Goal: Task Accomplishment & Management: Manage account settings

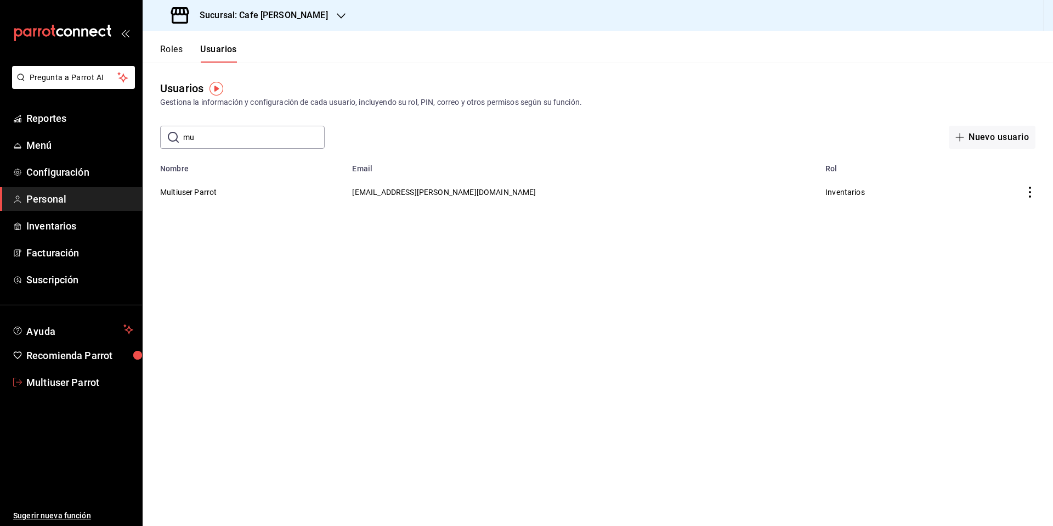
drag, startPoint x: 30, startPoint y: 384, endPoint x: 283, endPoint y: 404, distance: 253.8
click at [31, 384] on span "Multiuser Parrot" at bounding box center [79, 382] width 107 height 15
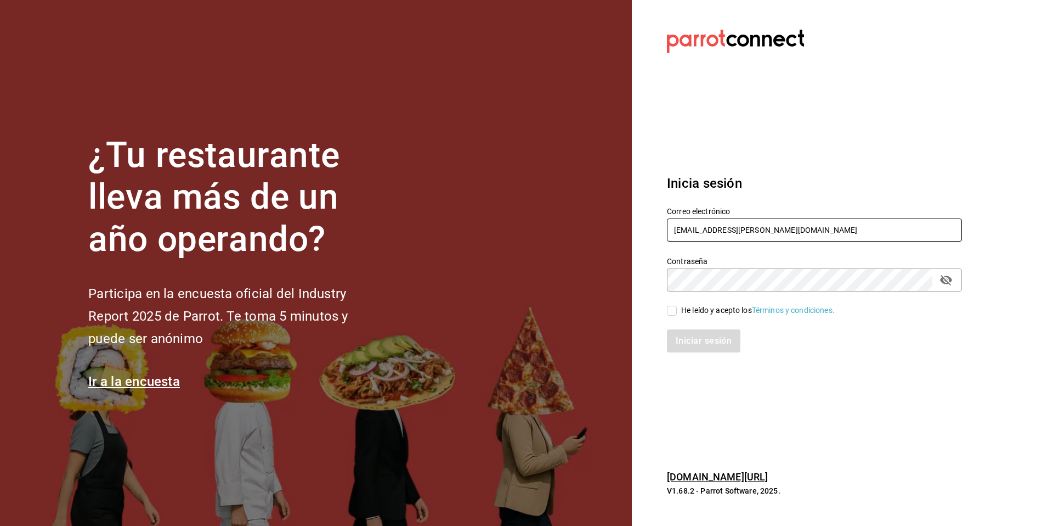
drag, startPoint x: 759, startPoint y: 224, endPoint x: 731, endPoint y: 242, distance: 33.3
click at [731, 242] on div "Correo electrónico multiuser@javi.com" at bounding box center [814, 224] width 295 height 37
type input "magnolia@bistro.com"
click at [704, 312] on div "He leído y acepto los Términos y condiciones." at bounding box center [758, 311] width 154 height 12
click at [677, 312] on input "He leído y acepto los Términos y condiciones." at bounding box center [672, 311] width 10 height 10
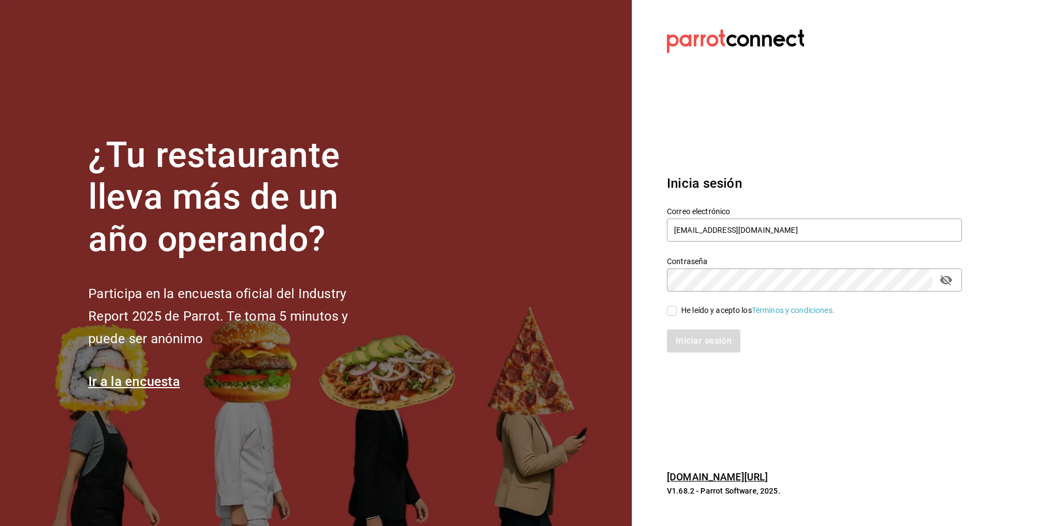
checkbox input "true"
click at [718, 339] on button "Iniciar sesión" at bounding box center [704, 340] width 75 height 23
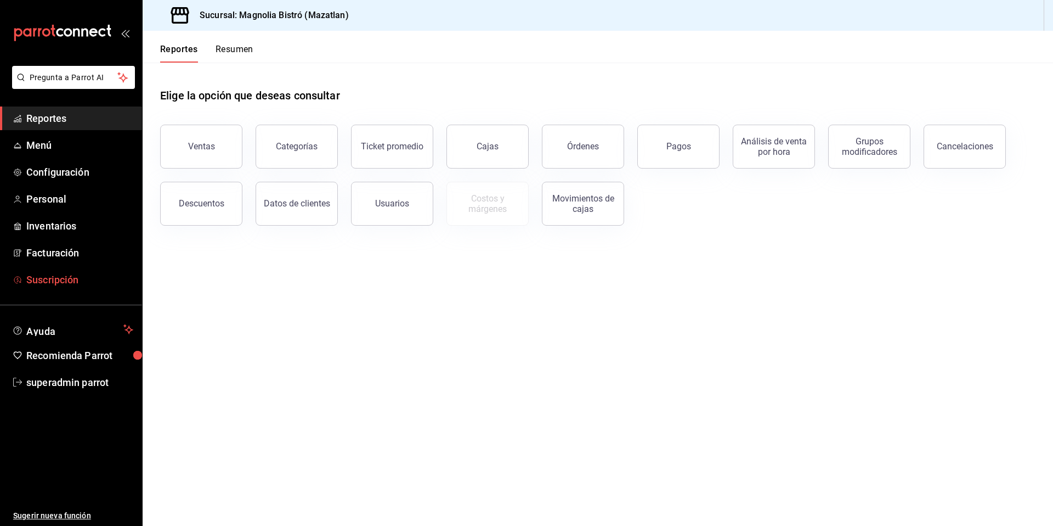
click at [55, 274] on span "Suscripción" at bounding box center [79, 279] width 107 height 15
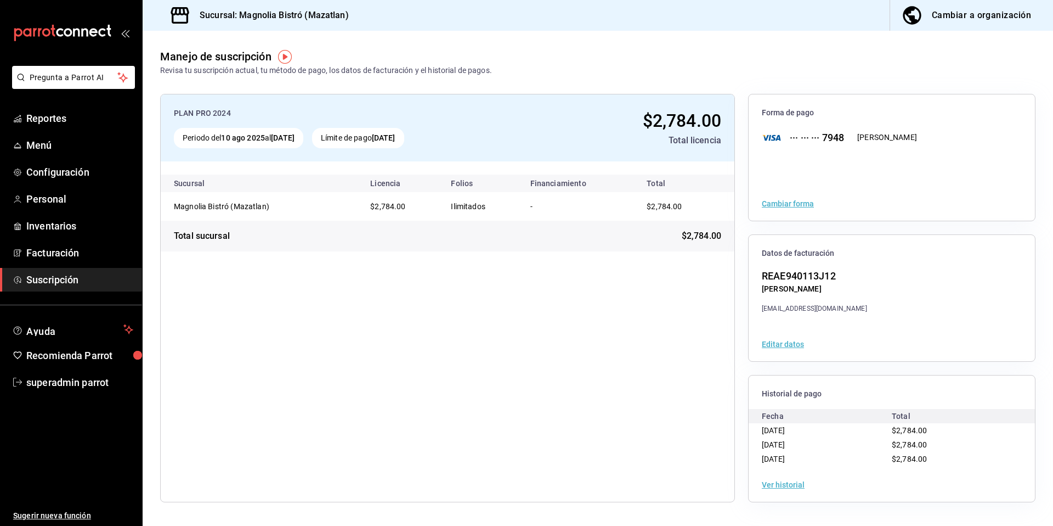
click at [774, 471] on div "Ver historial" at bounding box center [892, 484] width 286 height 34
click at [780, 485] on button "Ver historial" at bounding box center [783, 485] width 43 height 8
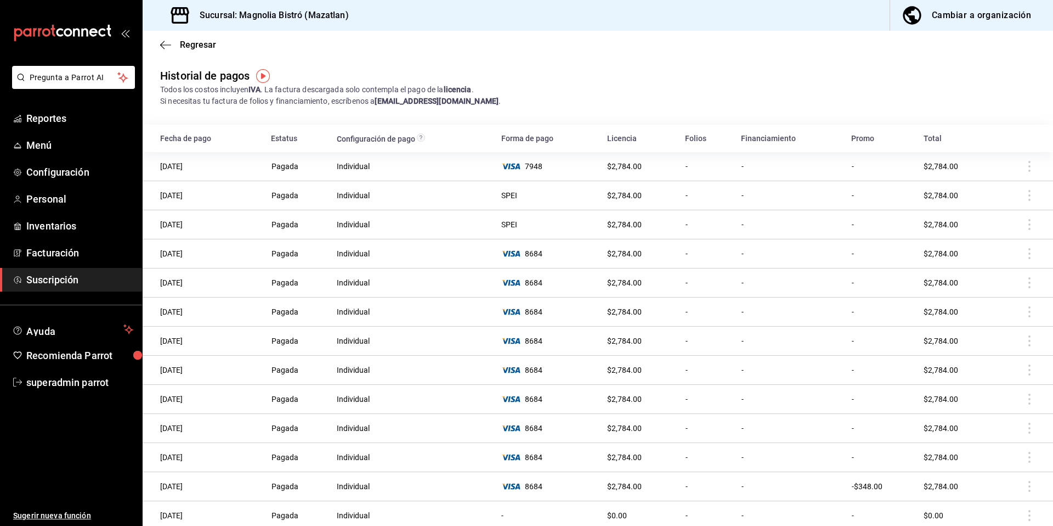
click at [1023, 280] on td at bounding box center [1024, 282] width 58 height 29
click at [1019, 305] on td at bounding box center [1024, 311] width 58 height 29
click at [1011, 356] on td at bounding box center [1024, 370] width 58 height 29
click at [1011, 405] on td at bounding box center [1024, 399] width 58 height 29
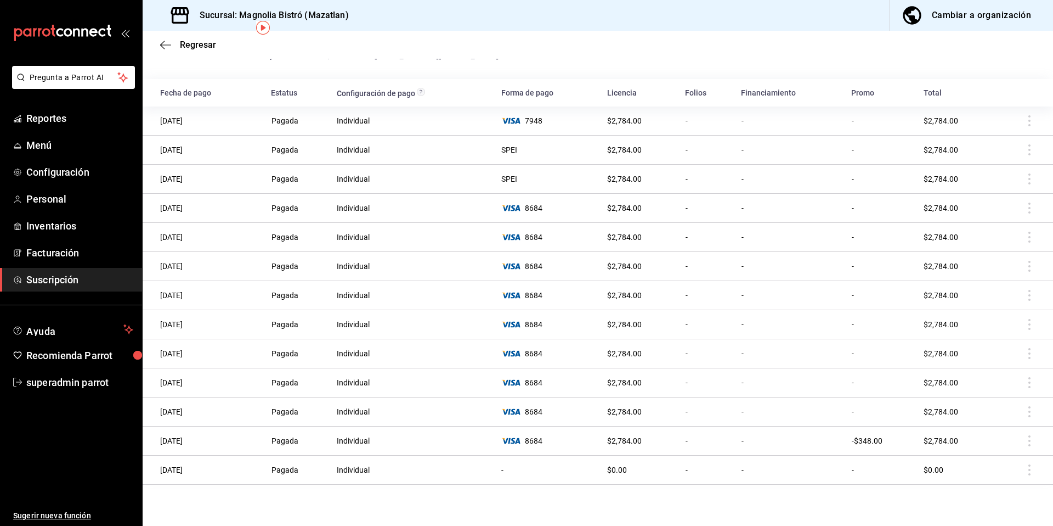
scroll to position [48, 0]
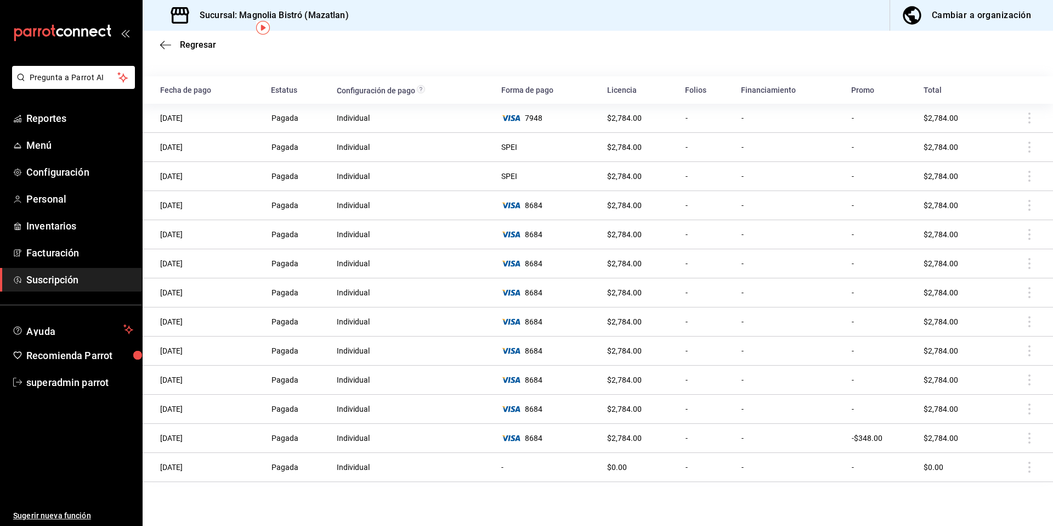
click at [1036, 280] on td at bounding box center [1024, 292] width 58 height 29
click at [70, 377] on span "superadmin parrot" at bounding box center [79, 382] width 107 height 15
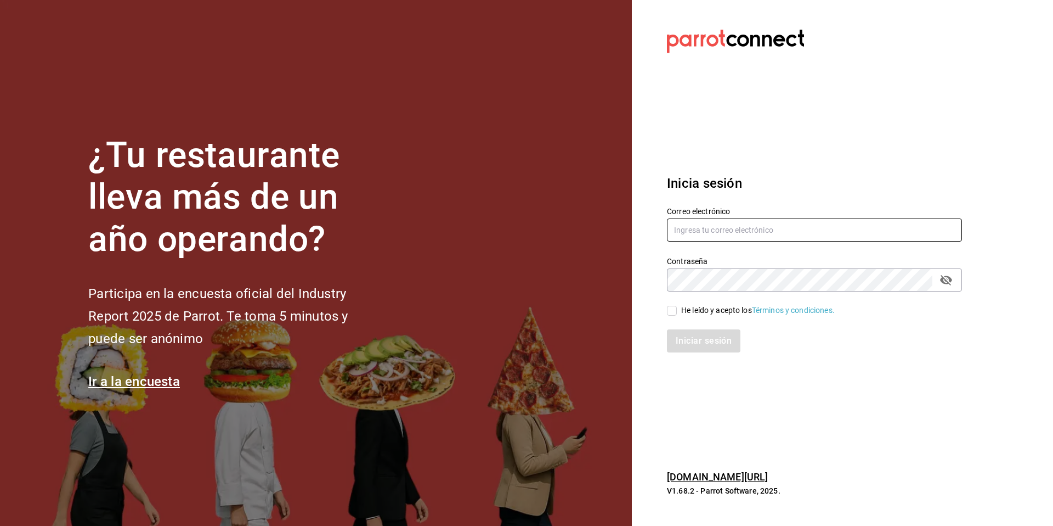
type input "[EMAIL_ADDRESS][DOMAIN_NAME]"
click at [759, 235] on input "[EMAIL_ADDRESS][DOMAIN_NAME]" at bounding box center [814, 229] width 295 height 23
drag, startPoint x: 759, startPoint y: 235, endPoint x: 615, endPoint y: 207, distance: 147.0
click at [615, 207] on div "¿Tu restaurante lleva más de un año operando? Participa en la encuesta oficial …" at bounding box center [526, 263] width 1053 height 526
click at [674, 311] on input "He leído y acepto los Términos y condiciones." at bounding box center [672, 311] width 10 height 10
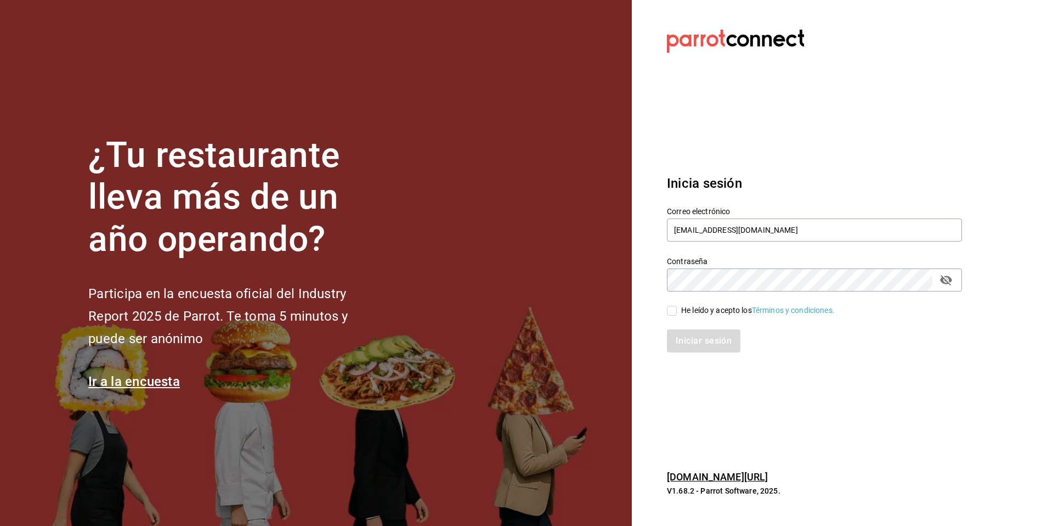
checkbox input "true"
click at [715, 352] on div "Inicia sesión Correo electrónico magnolia@bistro.com Contraseña Contraseña He l…" at bounding box center [814, 263] width 295 height 206
click at [702, 342] on button "Iniciar sesión" at bounding box center [704, 340] width 75 height 23
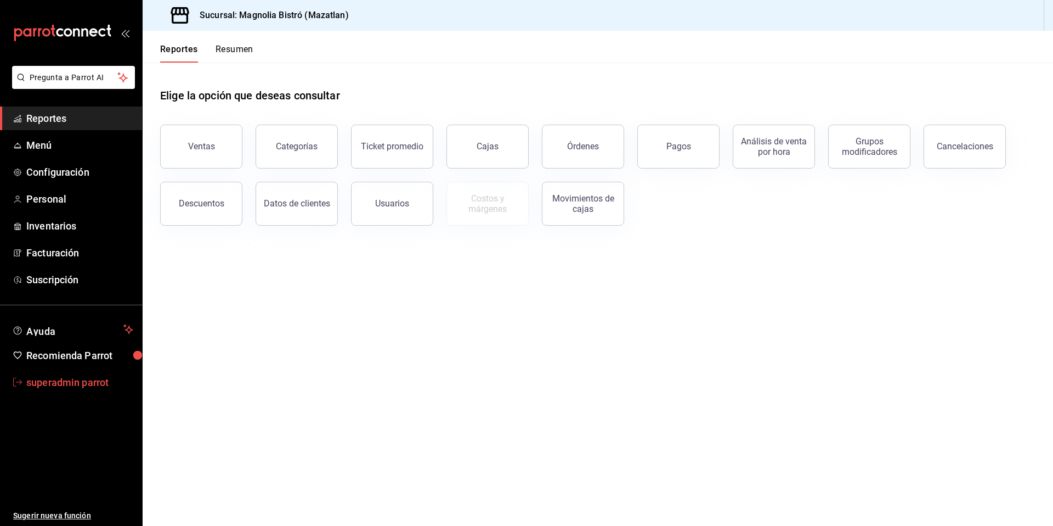
click at [65, 390] on link "superadmin parrot" at bounding box center [71, 382] width 142 height 24
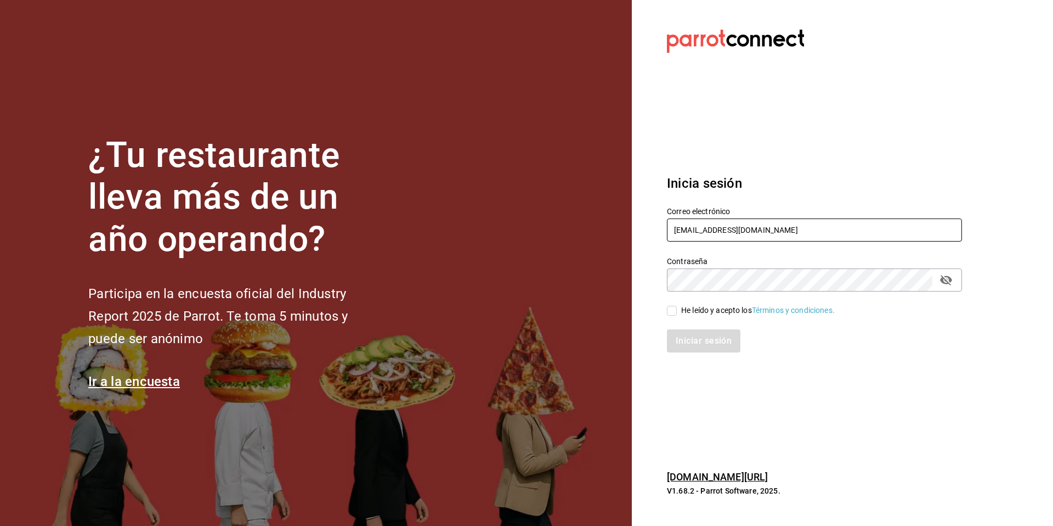
drag, startPoint x: 776, startPoint y: 230, endPoint x: 639, endPoint y: 228, distance: 136.6
click at [639, 228] on section "Datos incorrectos. Verifica que tu Correo o Contraseña estén bien escritos. Ini…" at bounding box center [810, 263] width 357 height 526
type input "[EMAIL_ADDRESS][PERSON_NAME][DOMAIN_NAME]"
click at [702, 307] on div "He leído y acepto los Términos y condiciones." at bounding box center [758, 311] width 154 height 12
click at [677, 307] on input "He leído y acepto los Términos y condiciones." at bounding box center [672, 311] width 10 height 10
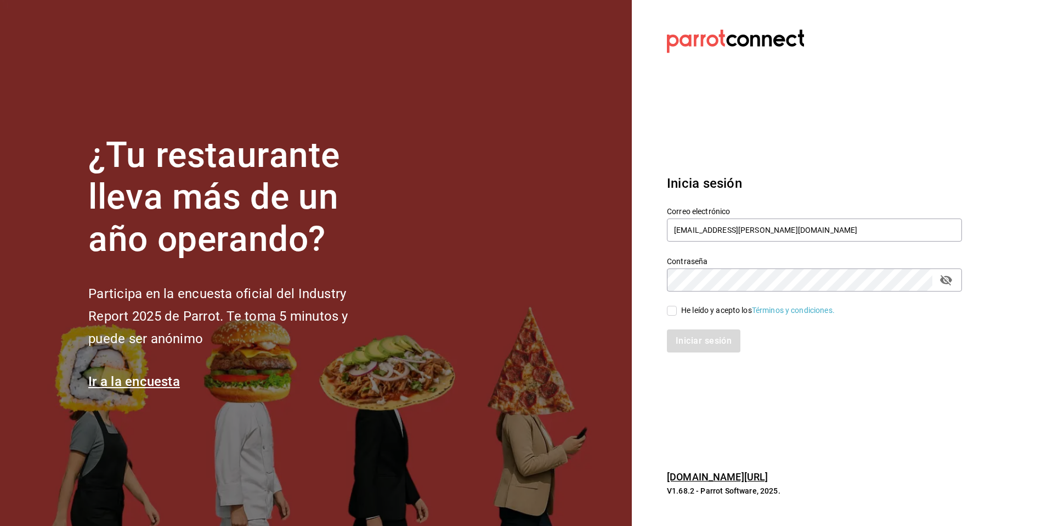
checkbox input "true"
click at [704, 340] on button "Iniciar sesión" at bounding box center [704, 340] width 75 height 23
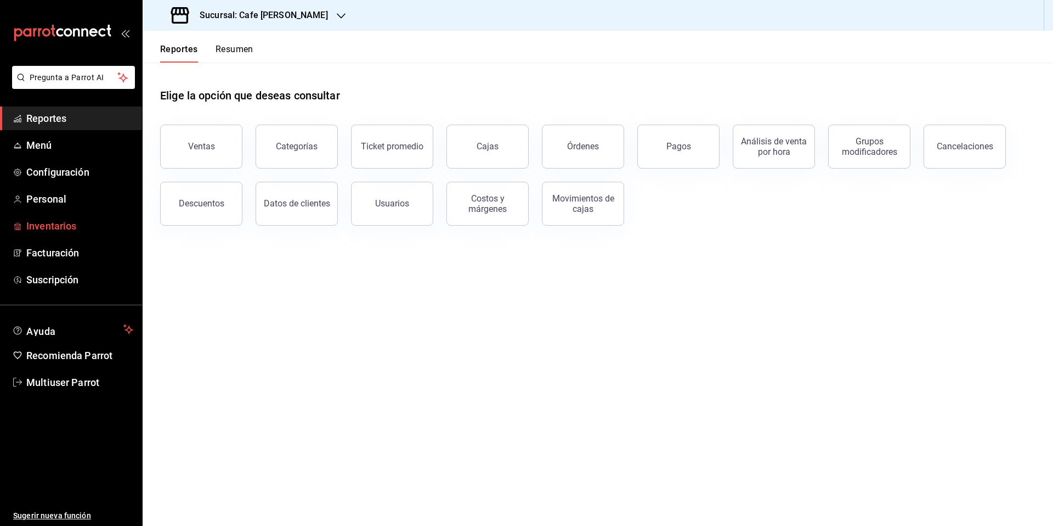
click at [76, 233] on link "Inventarios" at bounding box center [71, 226] width 142 height 24
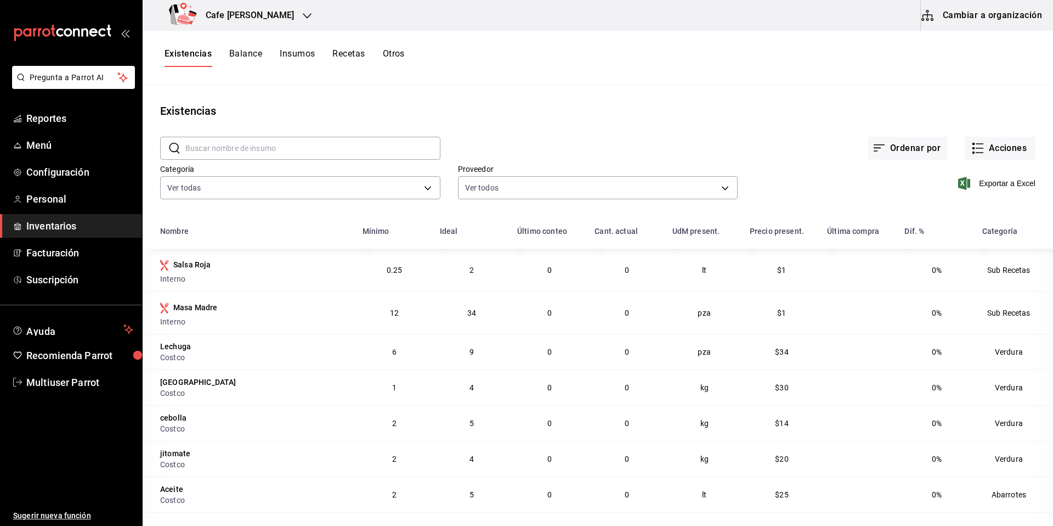
click at [959, 11] on button "Cambiar a organización" at bounding box center [982, 15] width 123 height 31
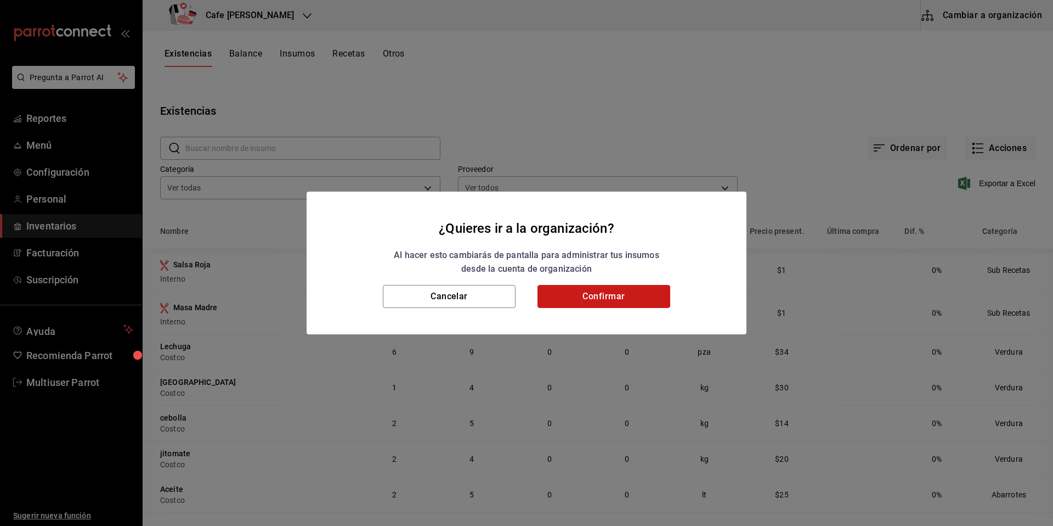
click at [624, 289] on button "Confirmar" at bounding box center [604, 296] width 133 height 23
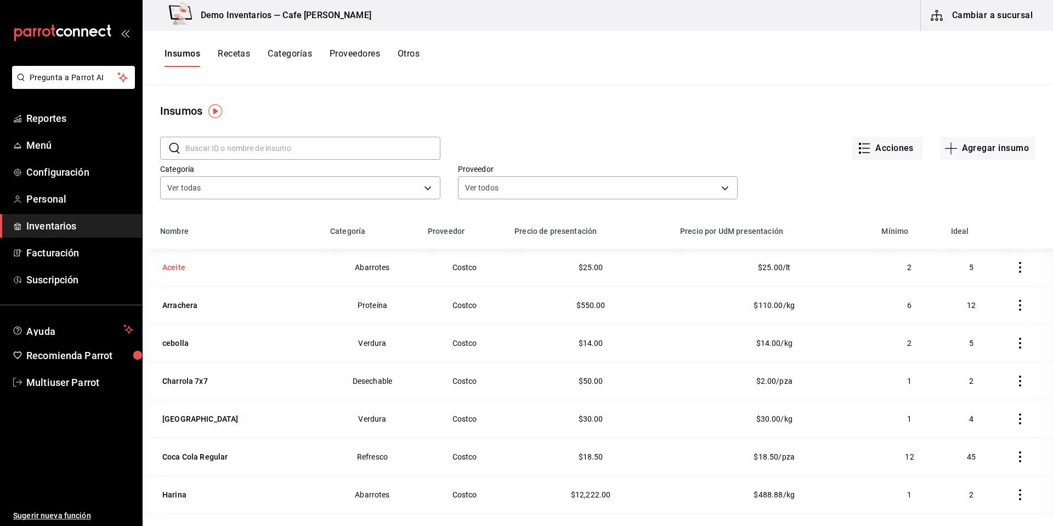
click at [211, 264] on div "Aceite" at bounding box center [238, 267] width 157 height 15
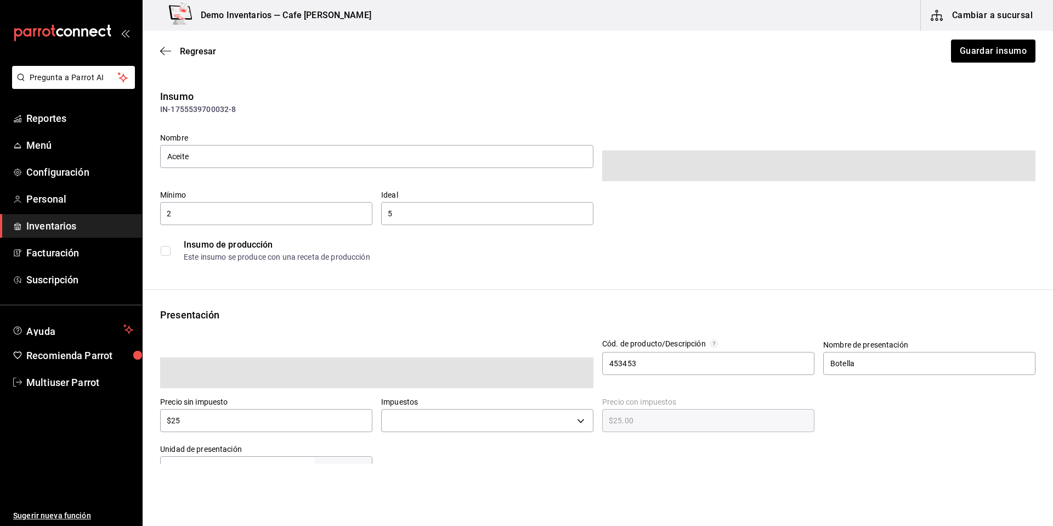
type input "$29.00"
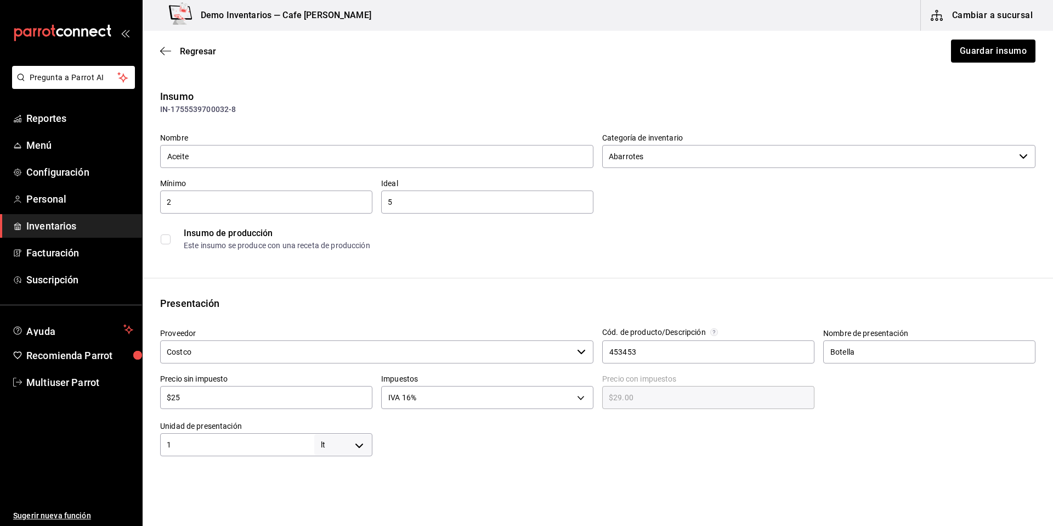
scroll to position [2, 0]
click at [77, 386] on span "Multiuser Parrot" at bounding box center [79, 382] width 107 height 15
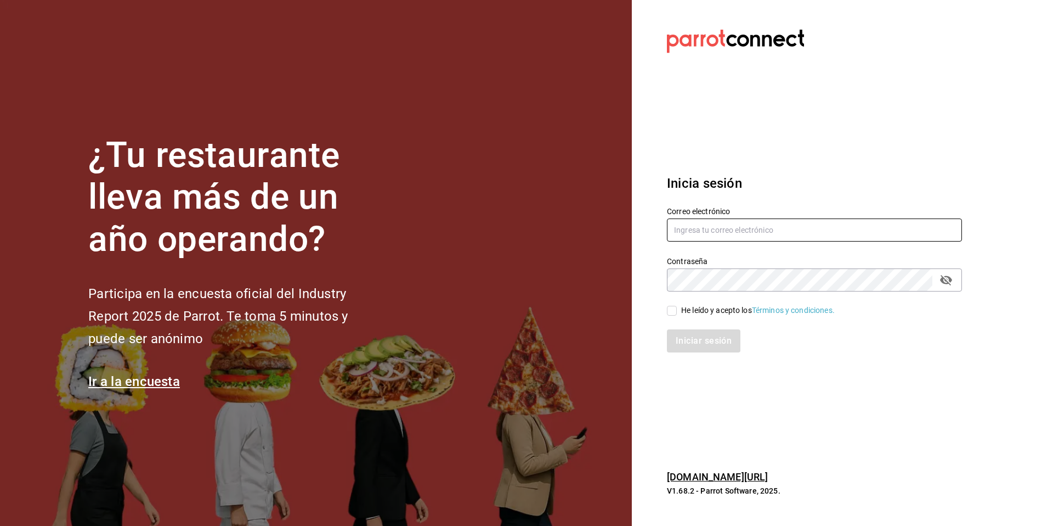
type input "multiuser@javi.com"
drag, startPoint x: 764, startPoint y: 229, endPoint x: 648, endPoint y: 230, distance: 116.3
click at [648, 230] on section "Datos incorrectos. Verifica que tu Correo o Contraseña estén bien escritos. Ini…" at bounding box center [810, 263] width 357 height 526
paste input "seiko@puebla.com"
type input "seiko@puebla.com"
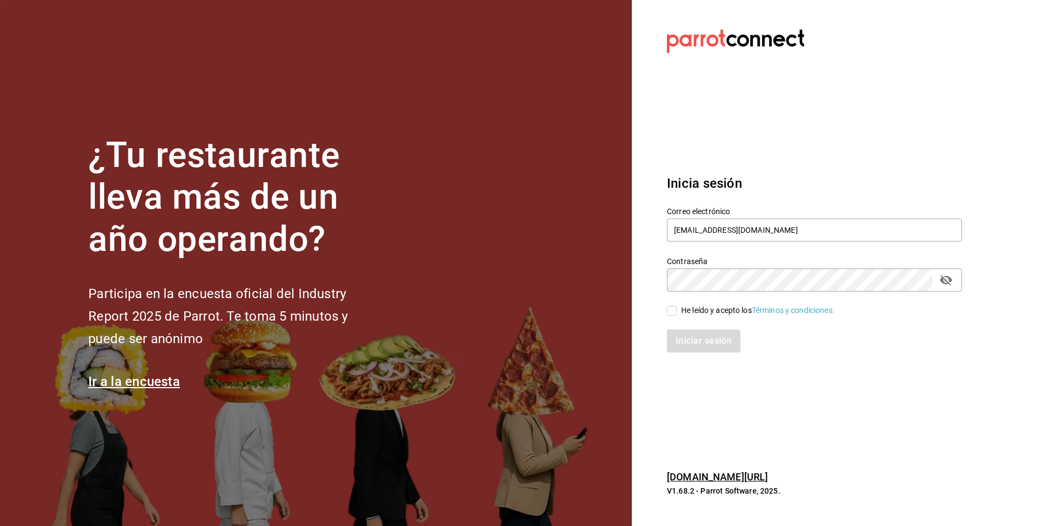
click at [707, 306] on div "He leído y acepto los Términos y condiciones." at bounding box center [758, 311] width 154 height 12
click at [677, 306] on input "He leído y acepto los Términos y condiciones." at bounding box center [672, 311] width 10 height 10
checkbox input "true"
click at [700, 332] on button "Iniciar sesión" at bounding box center [704, 340] width 75 height 23
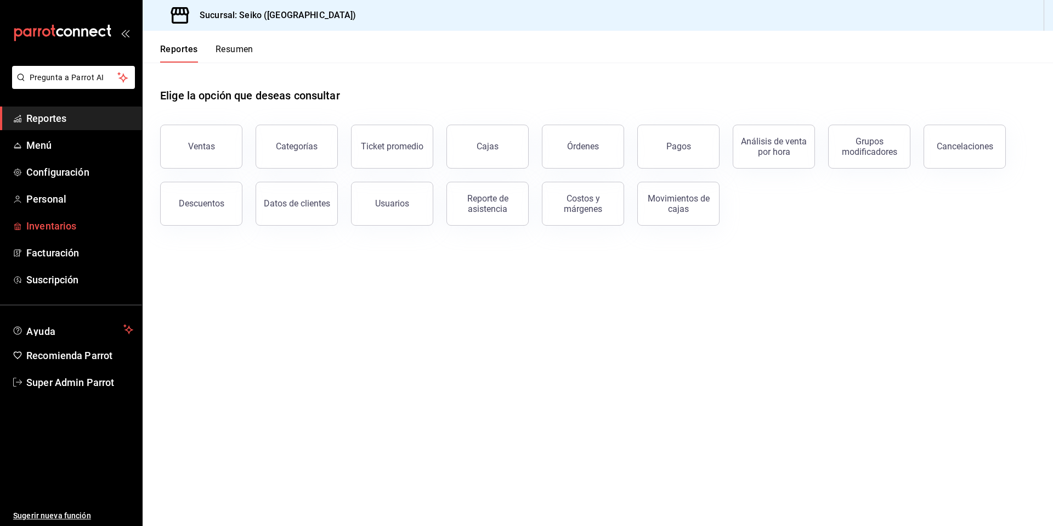
click at [29, 223] on span "Inventarios" at bounding box center [79, 225] width 107 height 15
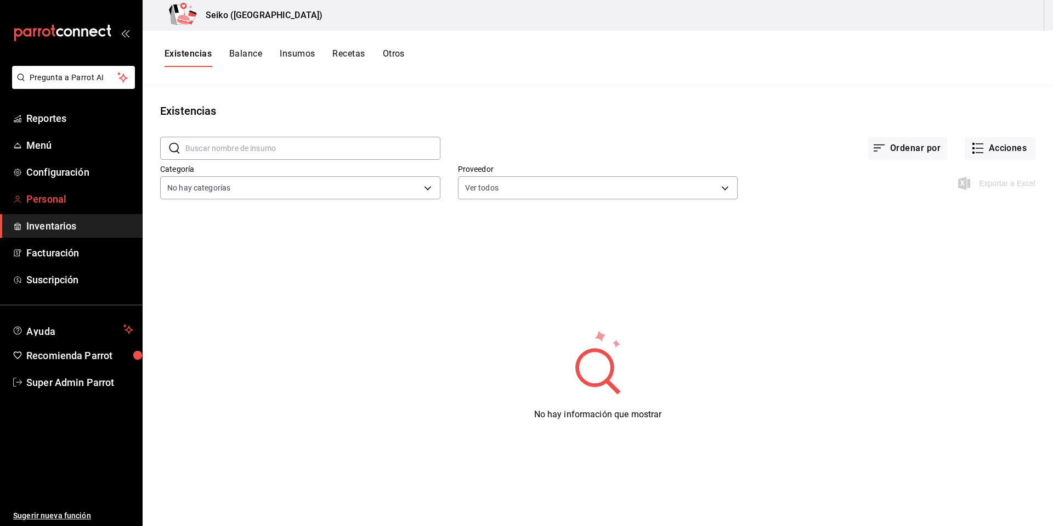
click at [27, 198] on span "Personal" at bounding box center [79, 198] width 107 height 15
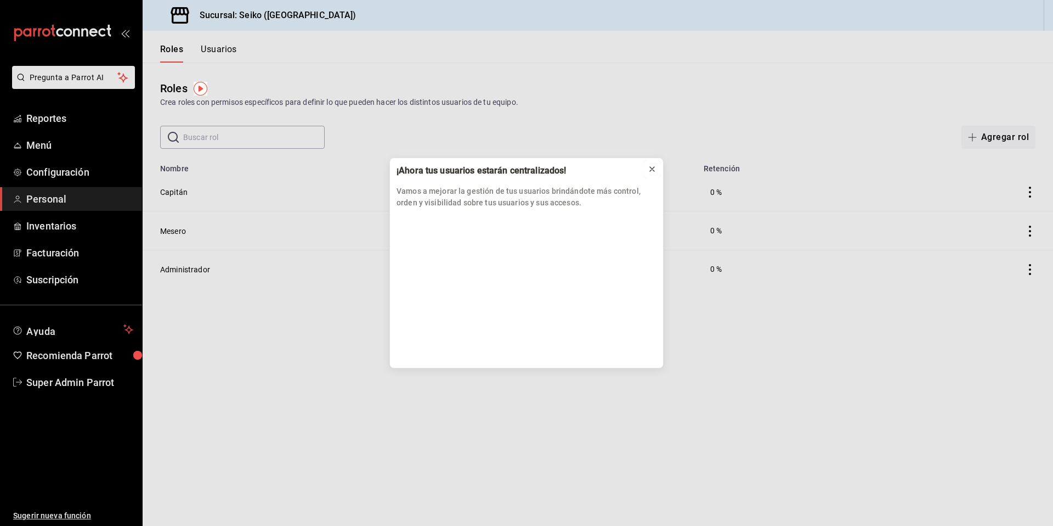
click at [651, 169] on icon at bounding box center [652, 169] width 9 height 9
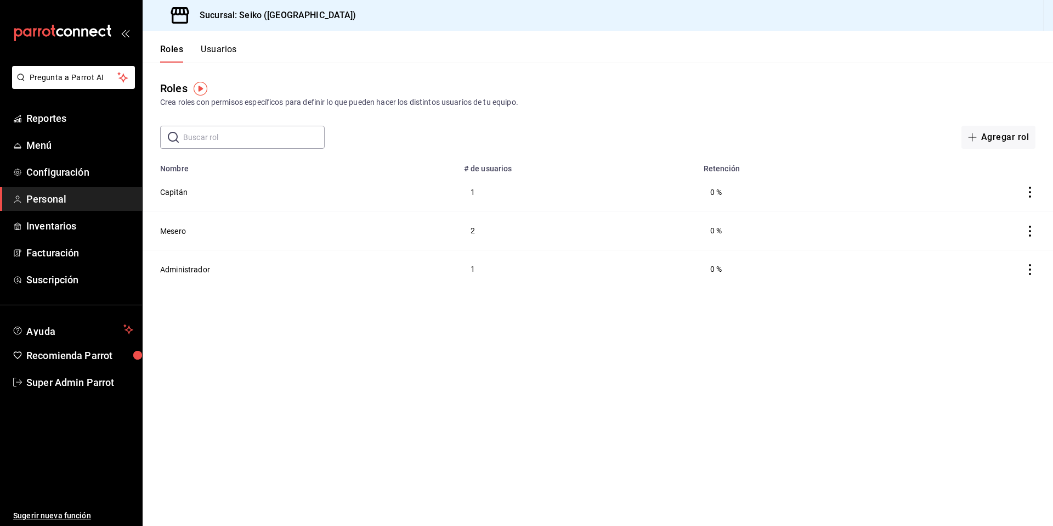
click at [233, 53] on button "Usuarios" at bounding box center [219, 53] width 36 height 19
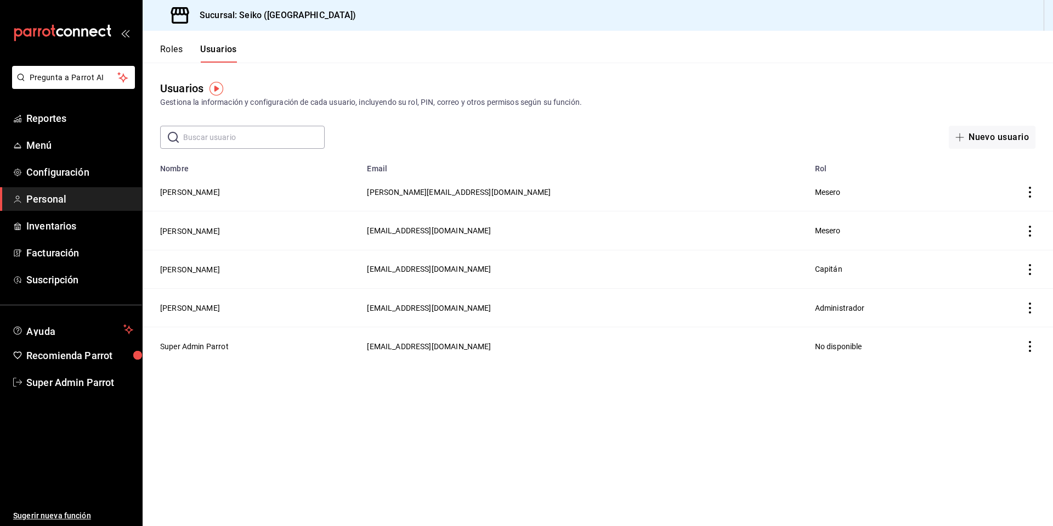
click at [261, 143] on input "text" at bounding box center [254, 137] width 142 height 22
click at [190, 342] on td "Super Admin Parrot" at bounding box center [252, 346] width 218 height 38
click at [195, 346] on button "Super Admin Parrot" at bounding box center [194, 346] width 69 height 11
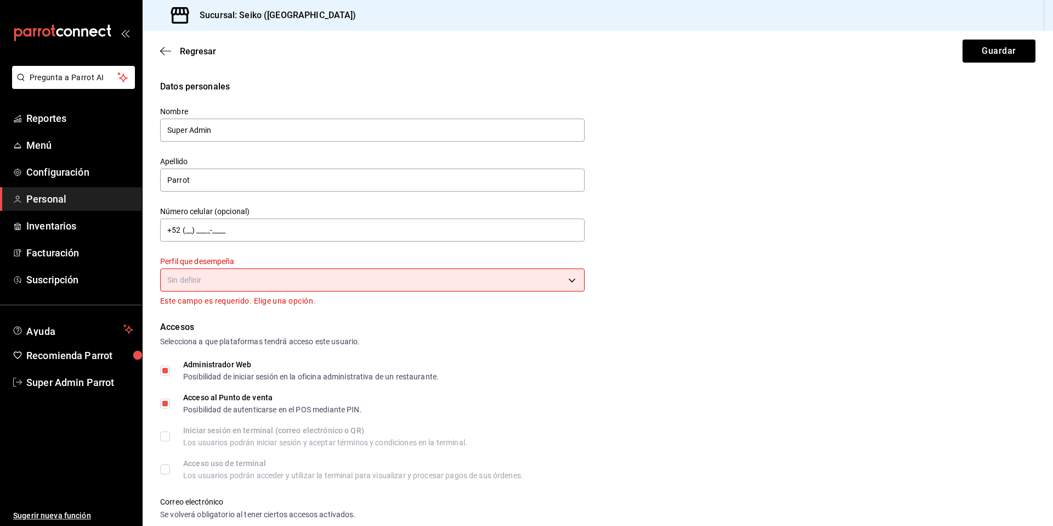
click at [299, 288] on body "Pregunta a Parrot AI Reportes Menú Configuración Personal Inventarios Facturaci…" at bounding box center [526, 263] width 1053 height 526
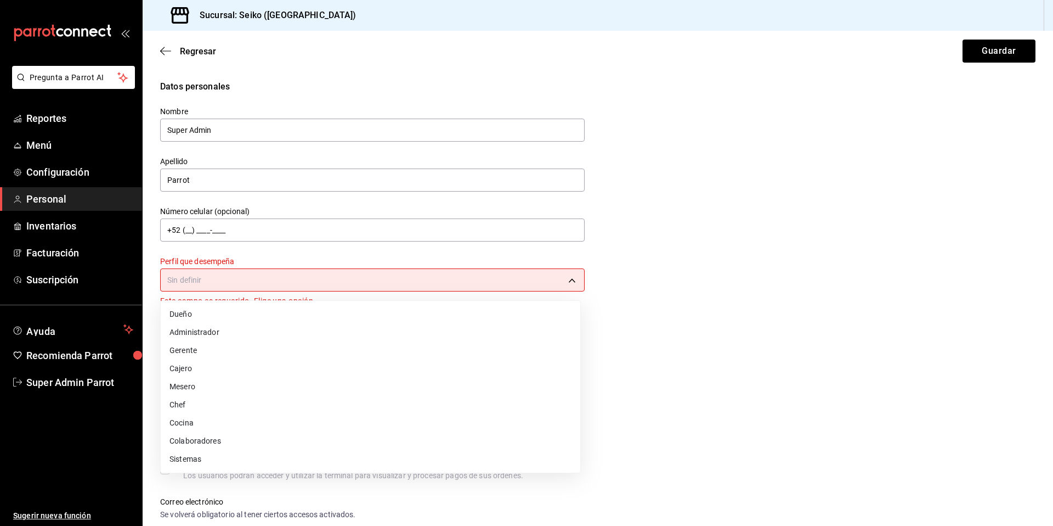
click at [228, 328] on li "Administrador" at bounding box center [371, 332] width 420 height 18
type input "ADMIN"
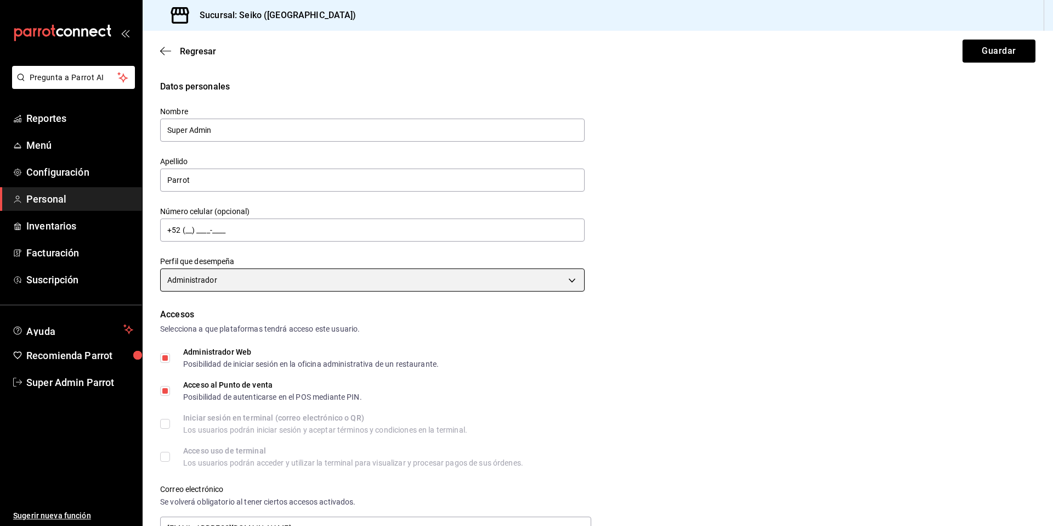
scroll to position [318, 0]
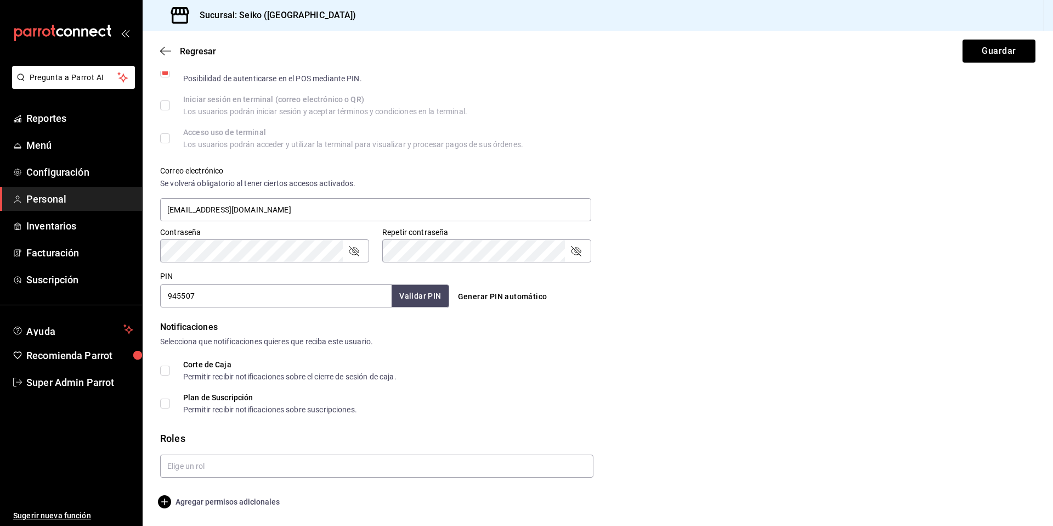
click at [251, 506] on span "Agregar permisos adicionales" at bounding box center [220, 501] width 120 height 13
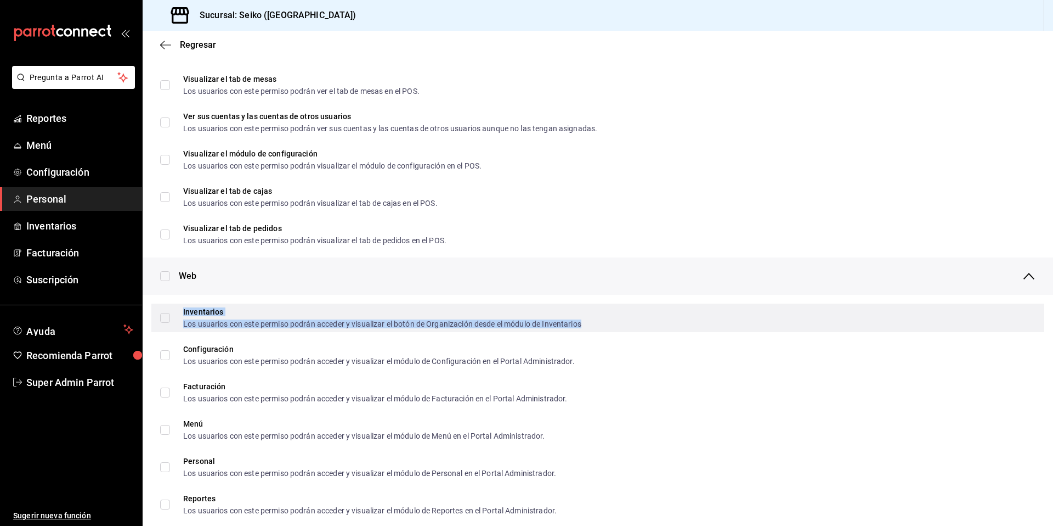
click at [228, 320] on div "Los usuarios con este permiso podrán acceder y visualizar el botón de Organizac…" at bounding box center [382, 324] width 398 height 8
checkbox input "true"
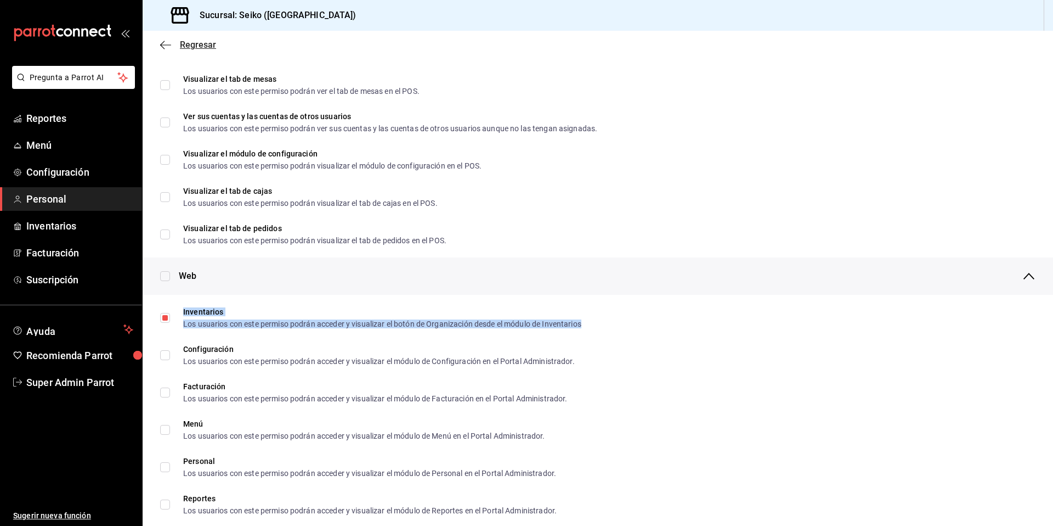
click at [172, 47] on span "Regresar" at bounding box center [188, 45] width 56 height 10
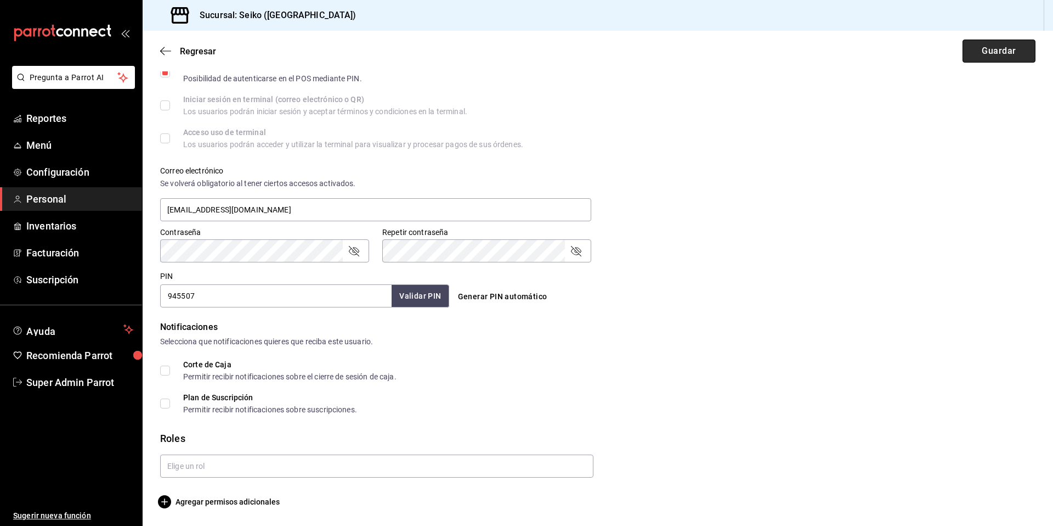
click at [995, 51] on button "Guardar" at bounding box center [999, 51] width 73 height 23
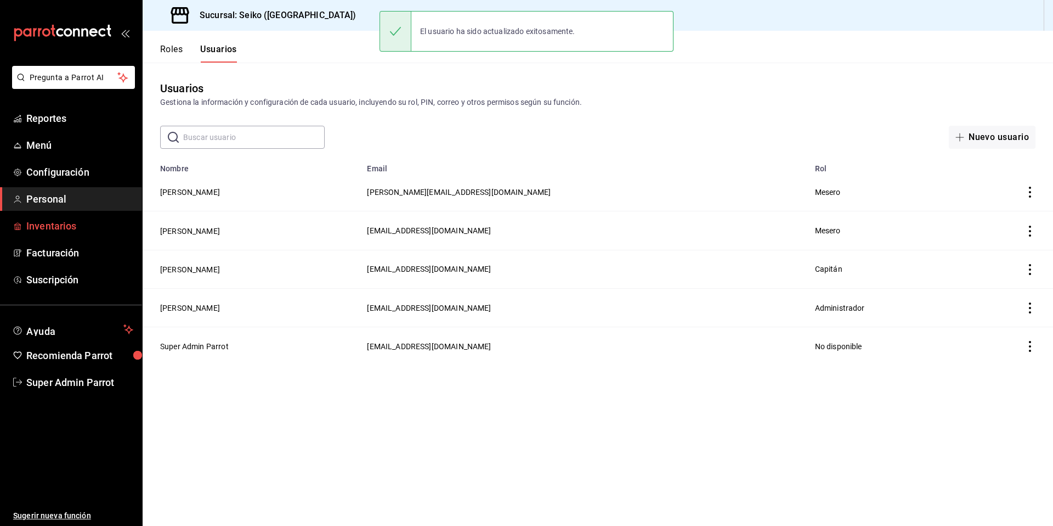
click at [52, 230] on span "Inventarios" at bounding box center [79, 225] width 107 height 15
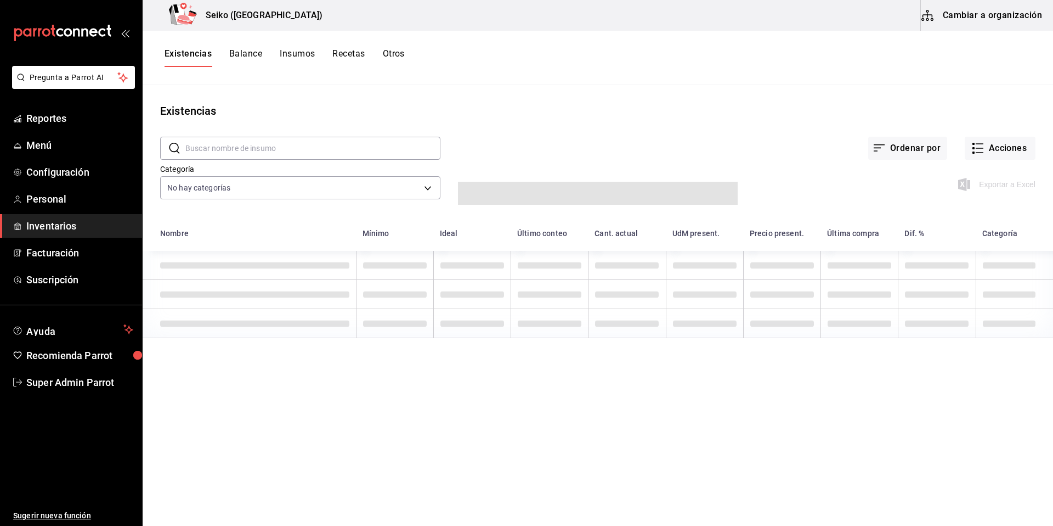
click at [972, 15] on button "Cambiar a organización" at bounding box center [982, 15] width 123 height 31
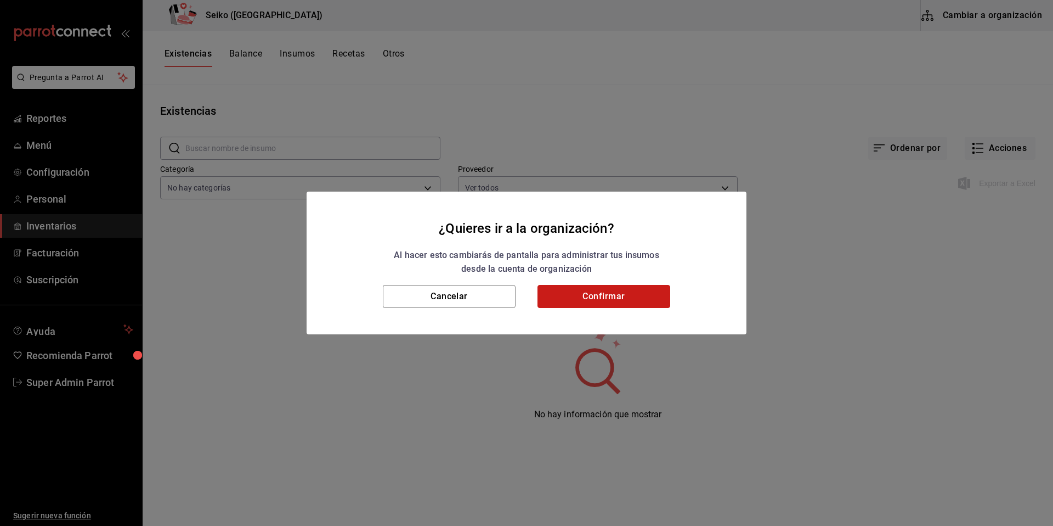
click at [587, 299] on button "Confirmar" at bounding box center [604, 296] width 133 height 23
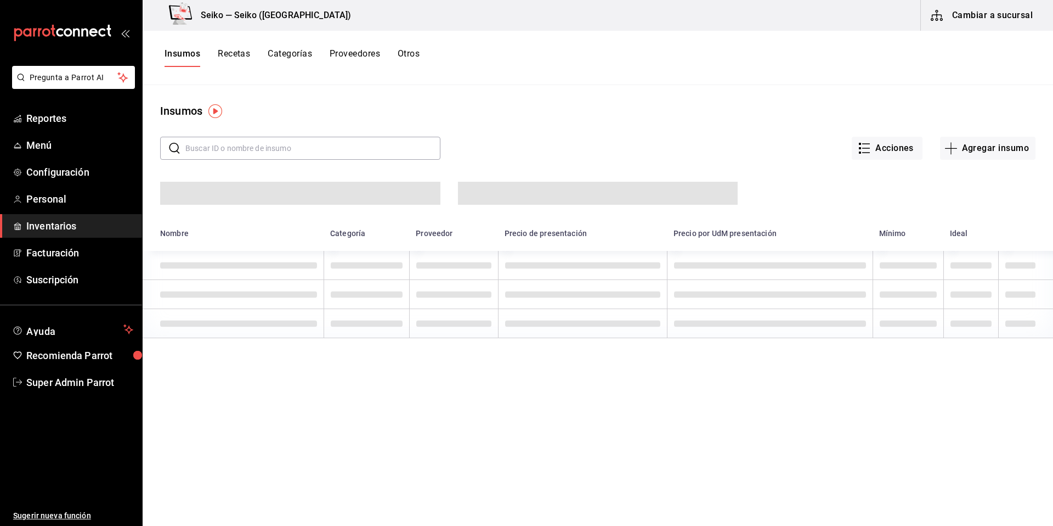
click at [985, 25] on button "Cambiar a sucursal" at bounding box center [982, 15] width 123 height 31
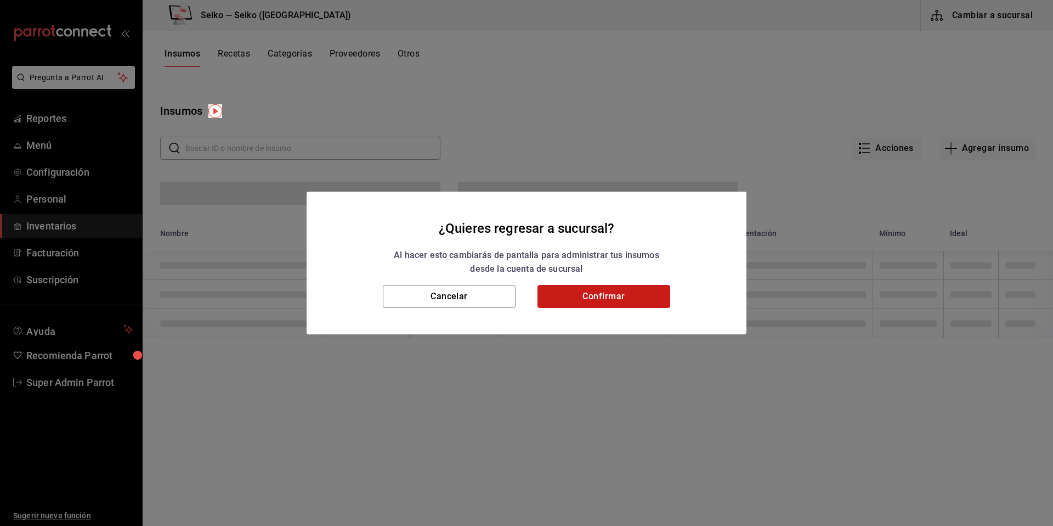
click at [625, 293] on button "Confirmar" at bounding box center [604, 296] width 133 height 23
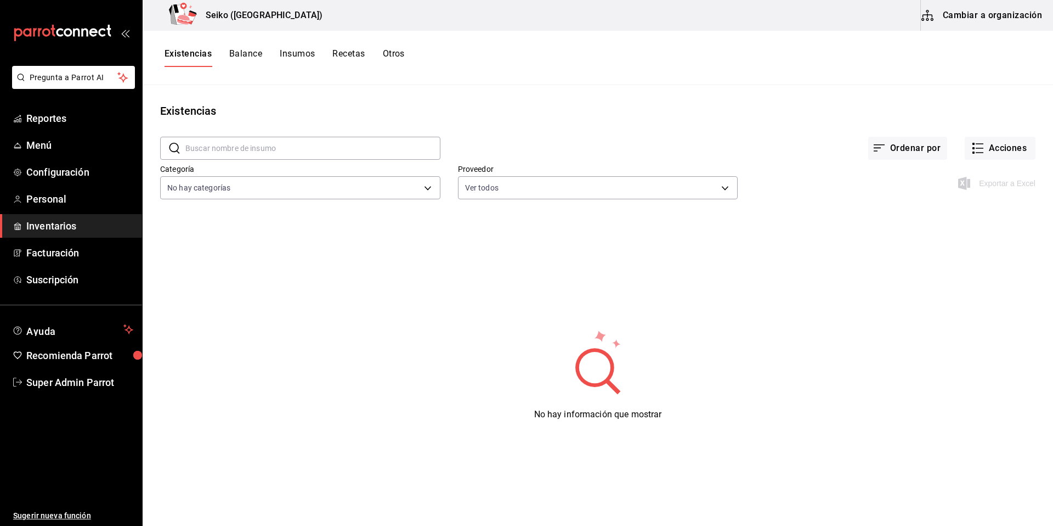
click at [978, 10] on button "Cambiar a organización" at bounding box center [982, 15] width 123 height 31
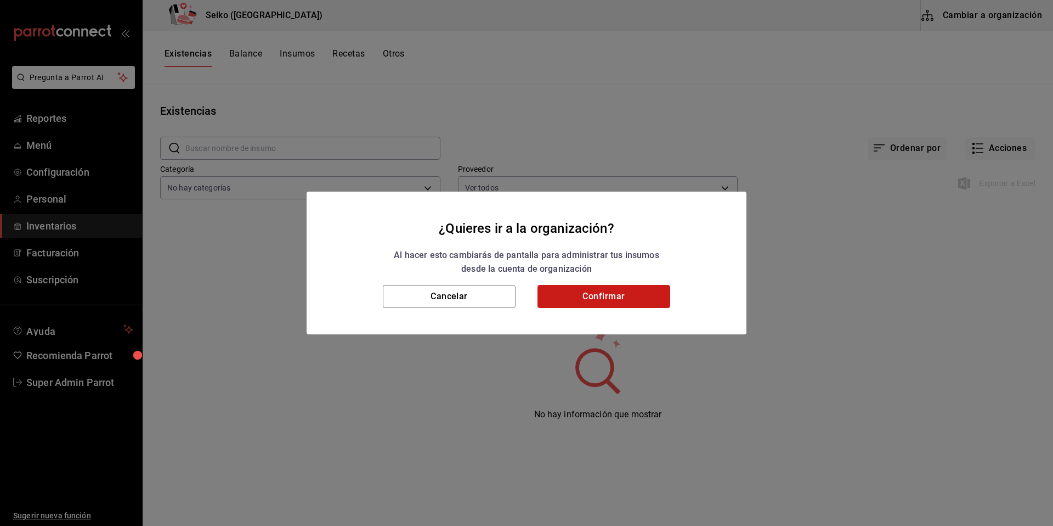
click at [601, 296] on button "Confirmar" at bounding box center [604, 296] width 133 height 23
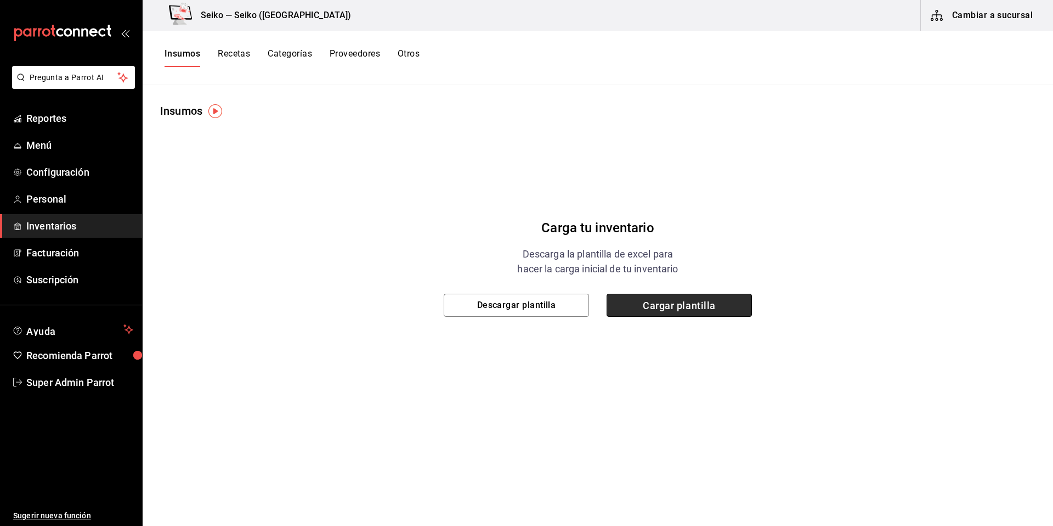
click at [694, 311] on span "Cargar plantilla" at bounding box center [679, 305] width 145 height 23
click at [0, 0] on input "Cargar plantilla" at bounding box center [0, 0] width 0 height 0
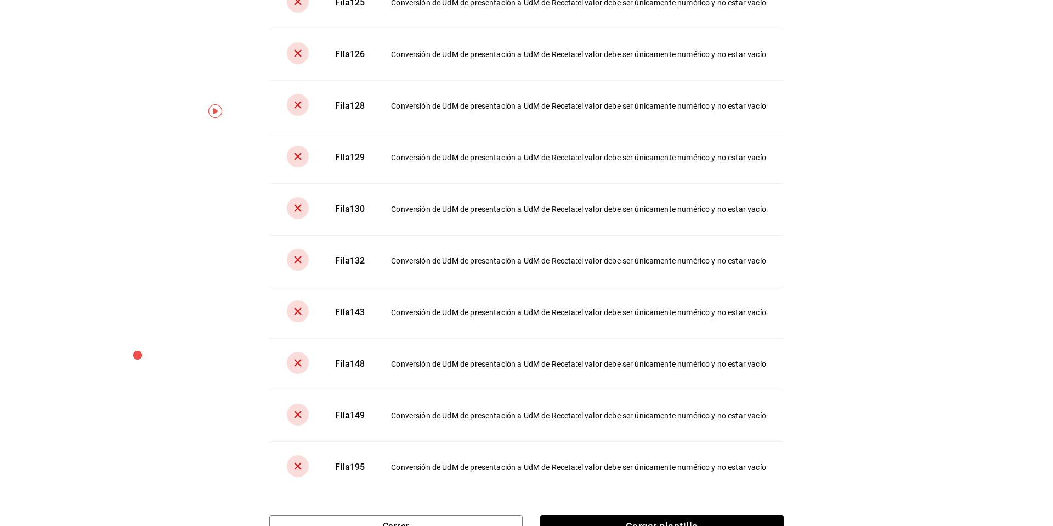
scroll to position [763, 0]
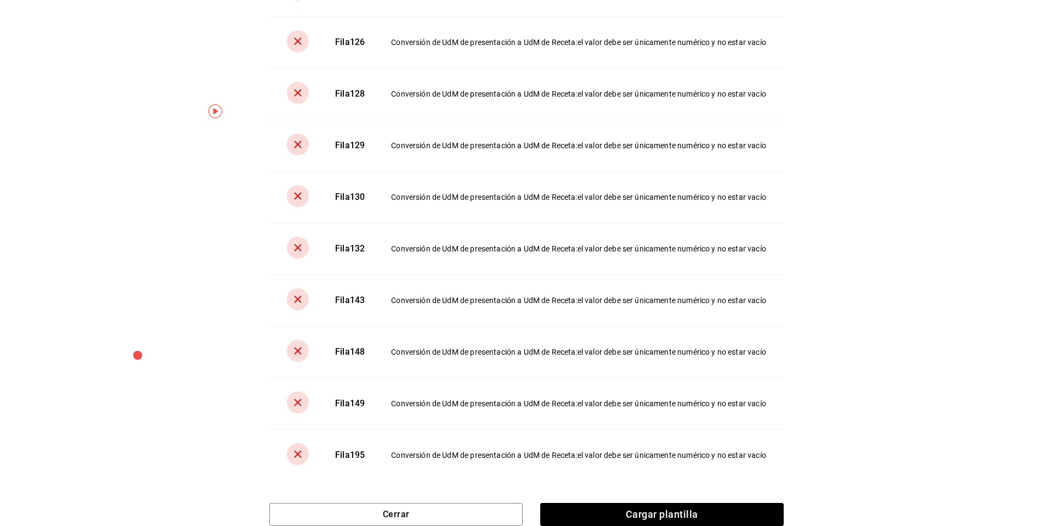
drag, startPoint x: 322, startPoint y: 95, endPoint x: 546, endPoint y: 525, distance: 484.4
click at [546, 525] on div "Error al cargar Se produjo un error al cargar tus insumos. Verifica tu archivo …" at bounding box center [526, 263] width 1053 height 526
copy tbody
click at [412, 504] on button "Cerrar" at bounding box center [395, 514] width 253 height 23
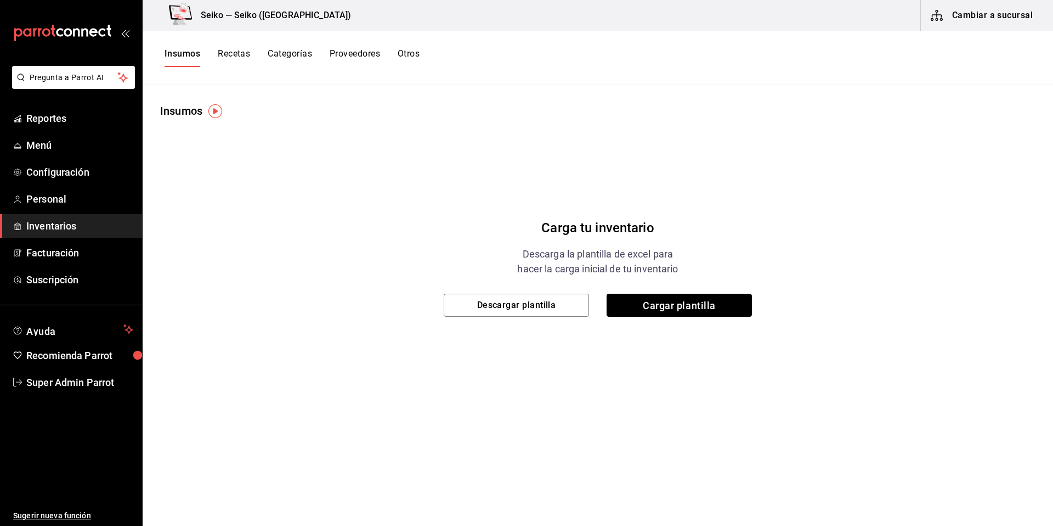
scroll to position [0, 0]
click at [47, 381] on span "Super Admin Parrot" at bounding box center [79, 382] width 107 height 15
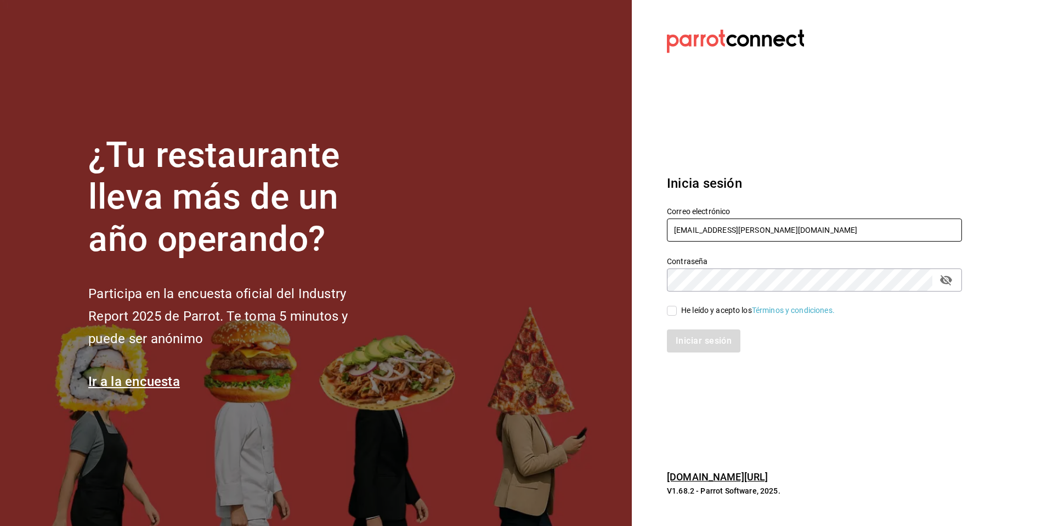
drag, startPoint x: 779, startPoint y: 234, endPoint x: 646, endPoint y: 227, distance: 132.9
click at [646, 227] on section "Datos incorrectos. Verifica que tu Correo o Contraseña estén bien escritos. Ini…" at bounding box center [810, 263] width 357 height 526
type input "cafasso@juarez.com"
click at [684, 317] on div "Iniciar sesión" at bounding box center [808, 334] width 308 height 36
click at [679, 309] on span "He leído y acepto los Términos y condiciones." at bounding box center [756, 311] width 158 height 12
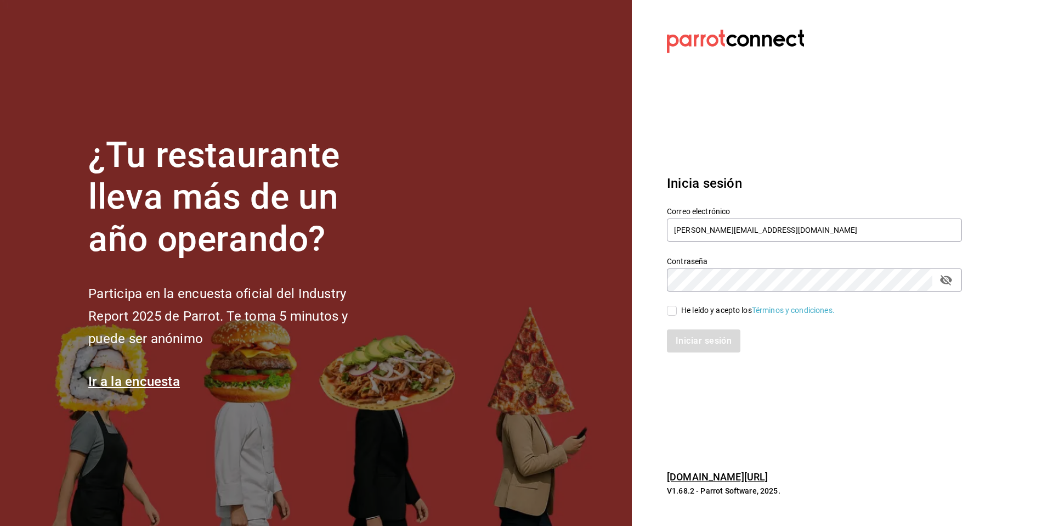
click at [677, 309] on input "He leído y acepto los Términos y condiciones." at bounding box center [672, 311] width 10 height 10
checkbox input "true"
click at [698, 344] on button "Iniciar sesión" at bounding box center [704, 340] width 75 height 23
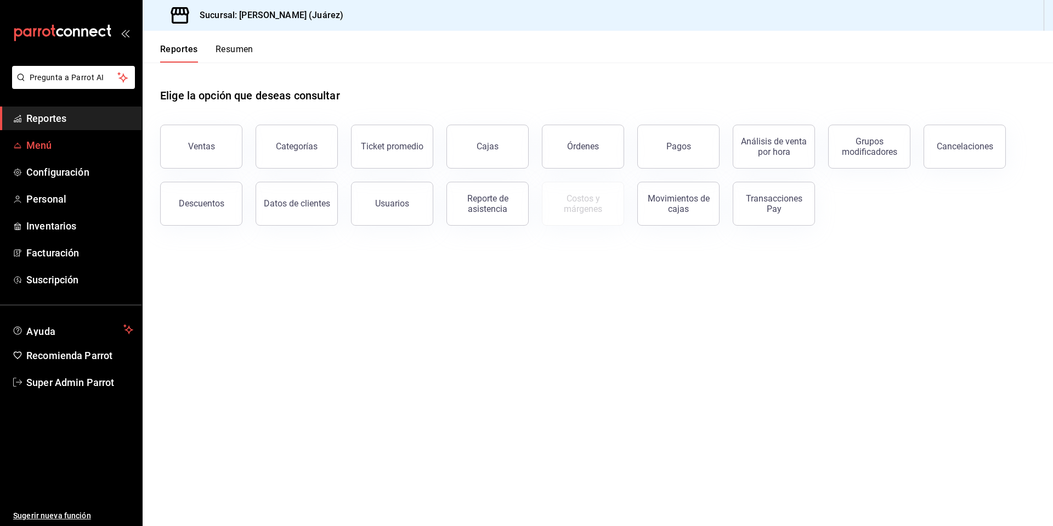
click at [50, 150] on span "Menú" at bounding box center [79, 145] width 107 height 15
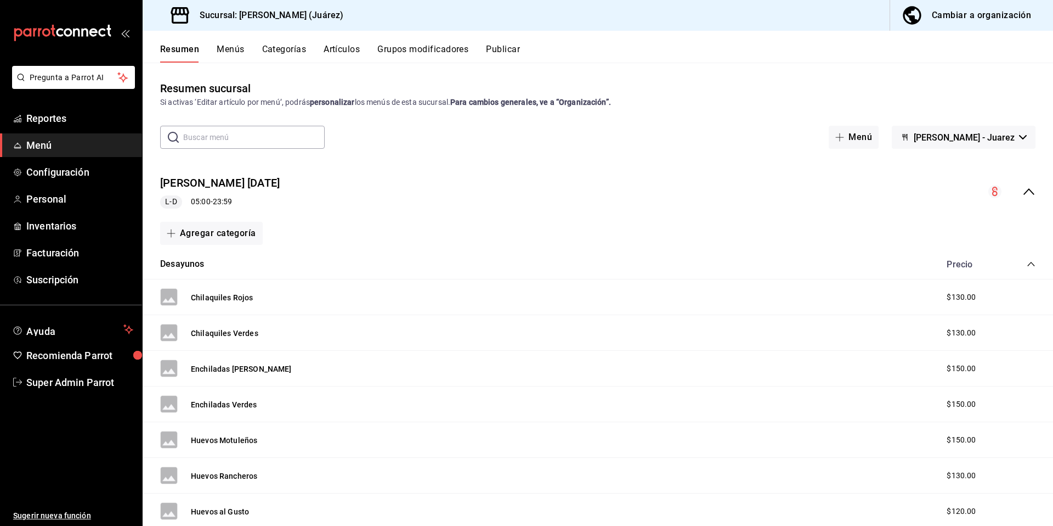
click at [1023, 188] on icon "collapse-menu-row" at bounding box center [1029, 191] width 13 height 13
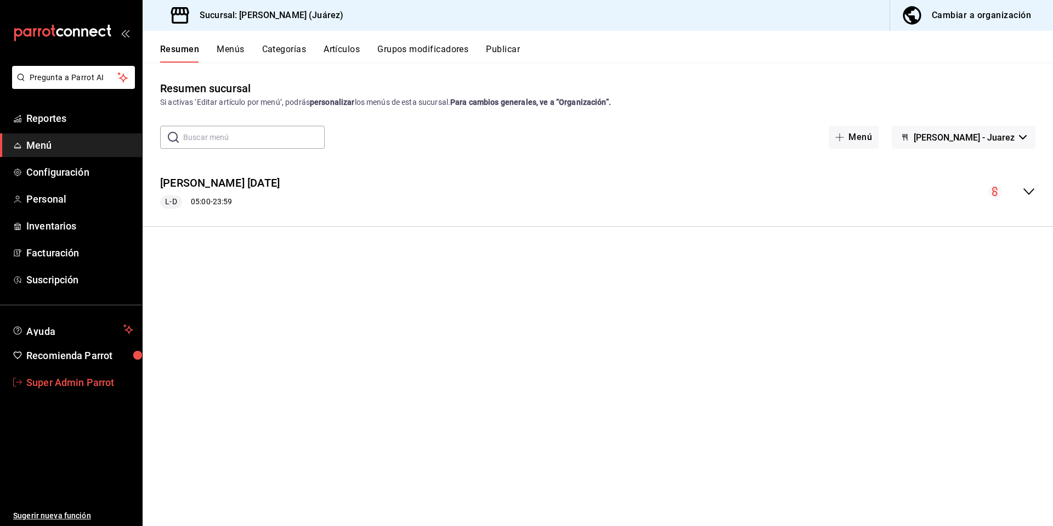
click at [94, 392] on link "Super Admin Parrot" at bounding box center [71, 382] width 142 height 24
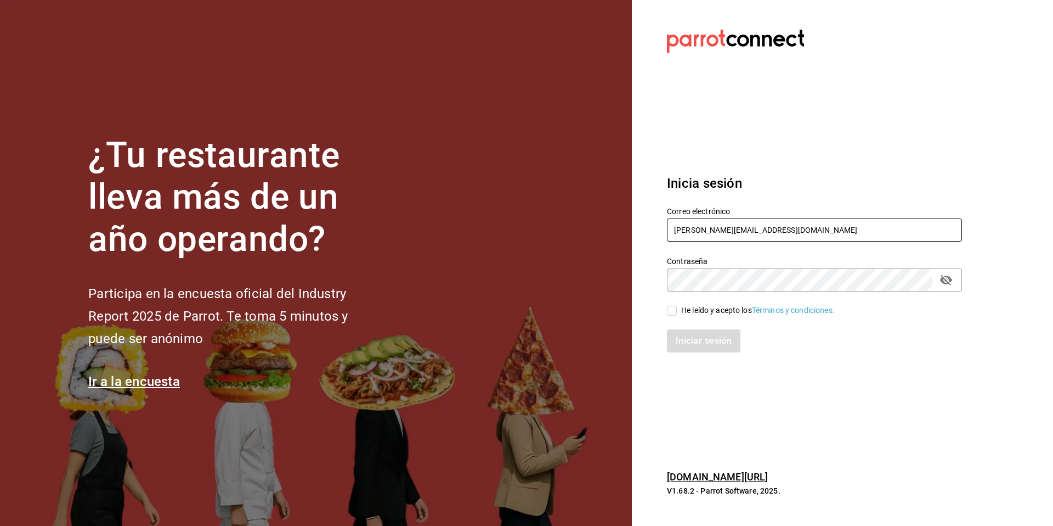
drag, startPoint x: 792, startPoint y: 227, endPoint x: 662, endPoint y: 218, distance: 130.8
click at [662, 218] on div "Correo electrónico [PERSON_NAME][EMAIL_ADDRESS][DOMAIN_NAME]" at bounding box center [808, 218] width 308 height 50
drag, startPoint x: 726, startPoint y: 227, endPoint x: 633, endPoint y: 217, distance: 93.7
click at [633, 217] on section "Datos incorrectos. Verifica que tu Correo o Contraseña estén bien escritos. Ini…" at bounding box center [810, 263] width 357 height 526
paste input "[EMAIL_ADDRESS][DOMAIN_NAME]"
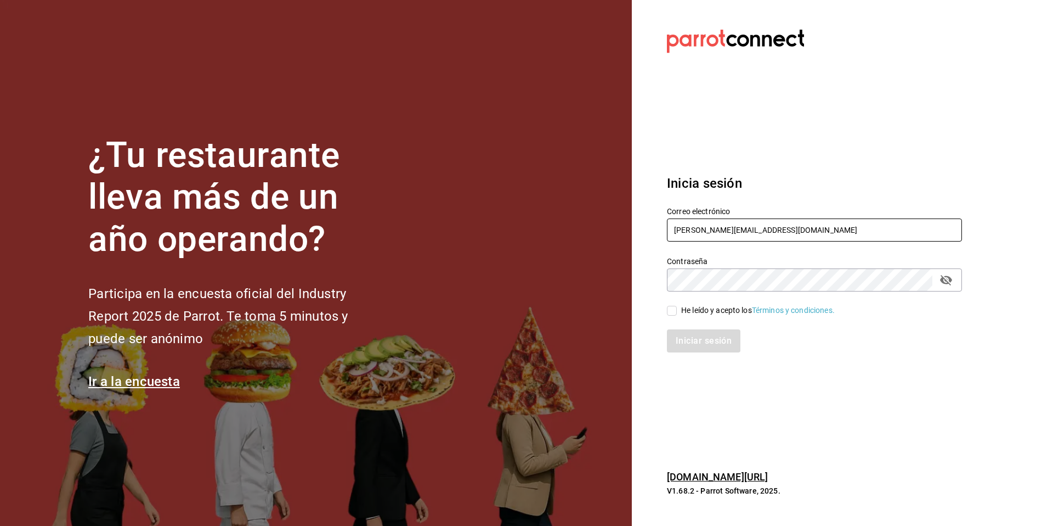
type input "[PERSON_NAME][EMAIL_ADDRESS][DOMAIN_NAME]"
click at [680, 312] on span "He leído y acepto los Términos y condiciones." at bounding box center [756, 311] width 158 height 12
click at [677, 312] on input "He leído y acepto los Términos y condiciones." at bounding box center [672, 311] width 10 height 10
checkbox input "true"
click at [685, 326] on div "Iniciar sesión" at bounding box center [808, 334] width 308 height 36
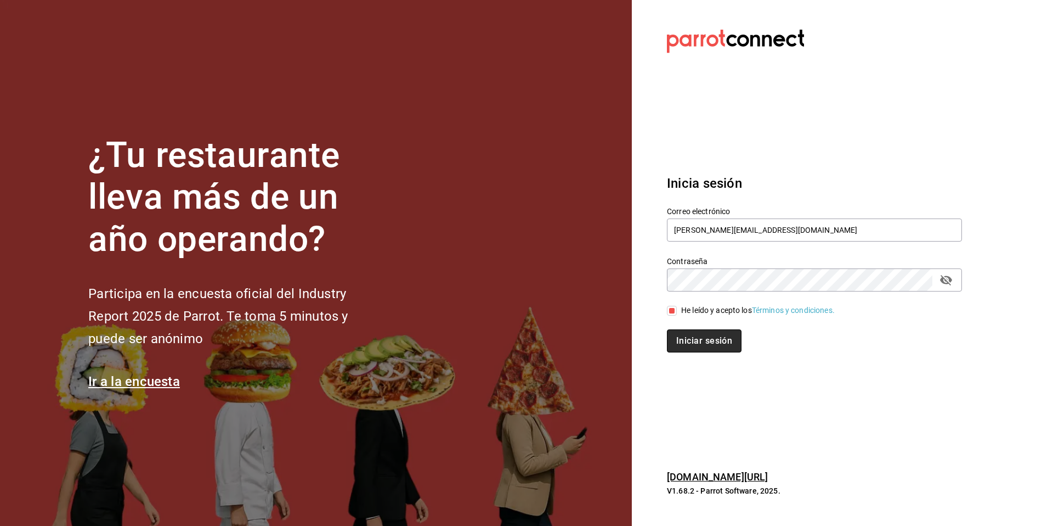
click at [705, 344] on button "Iniciar sesión" at bounding box center [704, 340] width 75 height 23
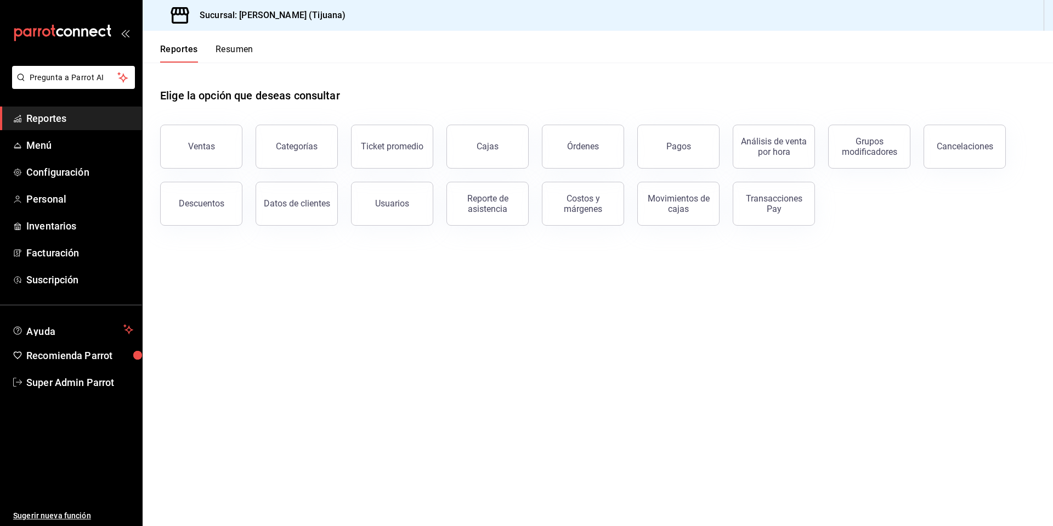
click at [67, 239] on ul "Reportes Menú Configuración Personal Inventarios Facturación Suscripción" at bounding box center [71, 198] width 142 height 185
click at [66, 234] on link "Inventarios" at bounding box center [71, 226] width 142 height 24
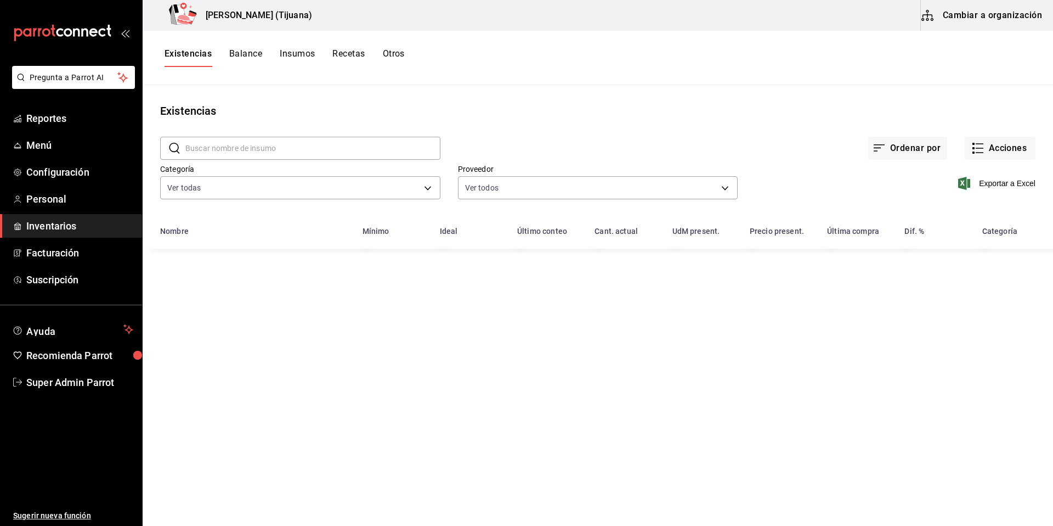
click at [953, 23] on button "Cambiar a organización" at bounding box center [982, 15] width 123 height 31
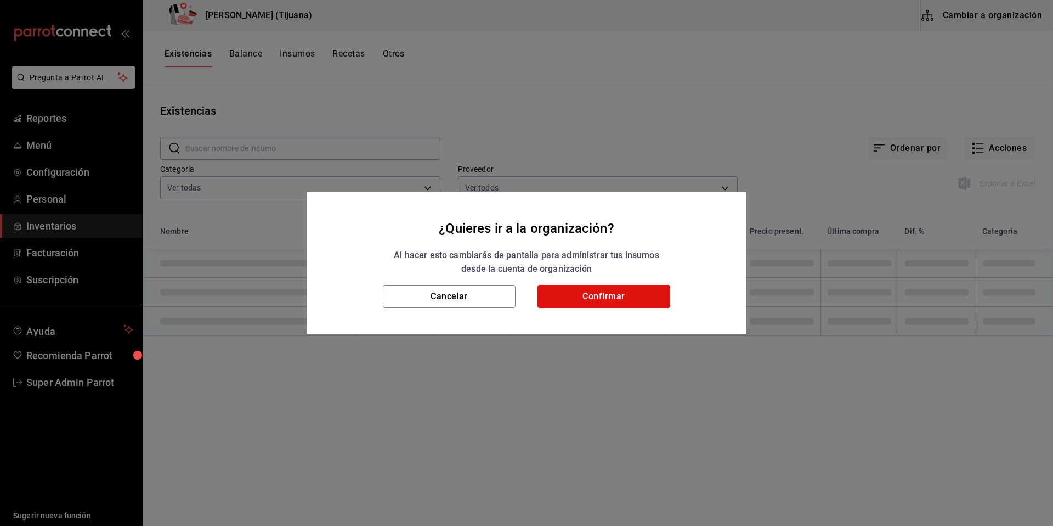
click at [639, 280] on h2 "¿Quieres ir a la organización? Al hacer esto cambiarás de pantalla para adminis…" at bounding box center [527, 237] width 440 height 93
click at [633, 289] on button "Confirmar" at bounding box center [604, 296] width 133 height 23
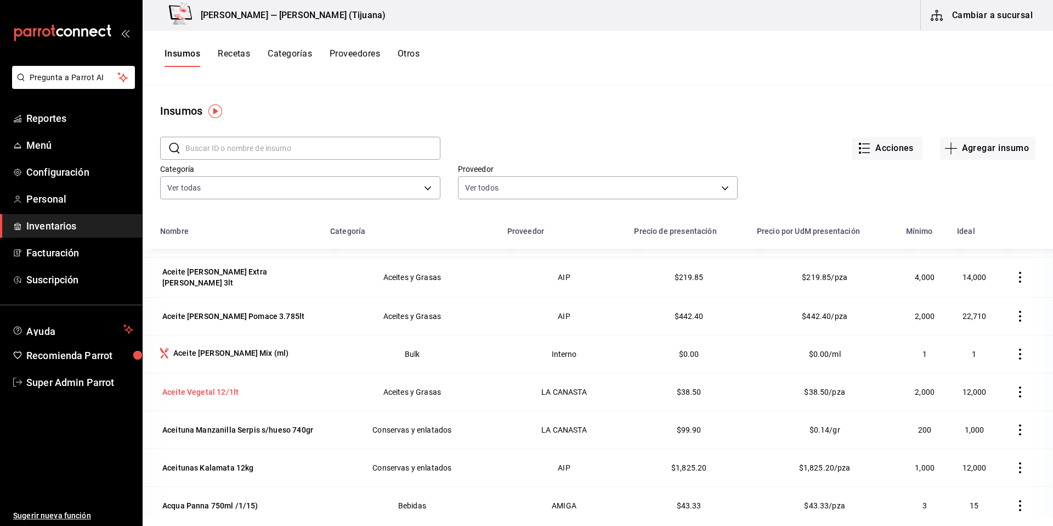
scroll to position [82, 0]
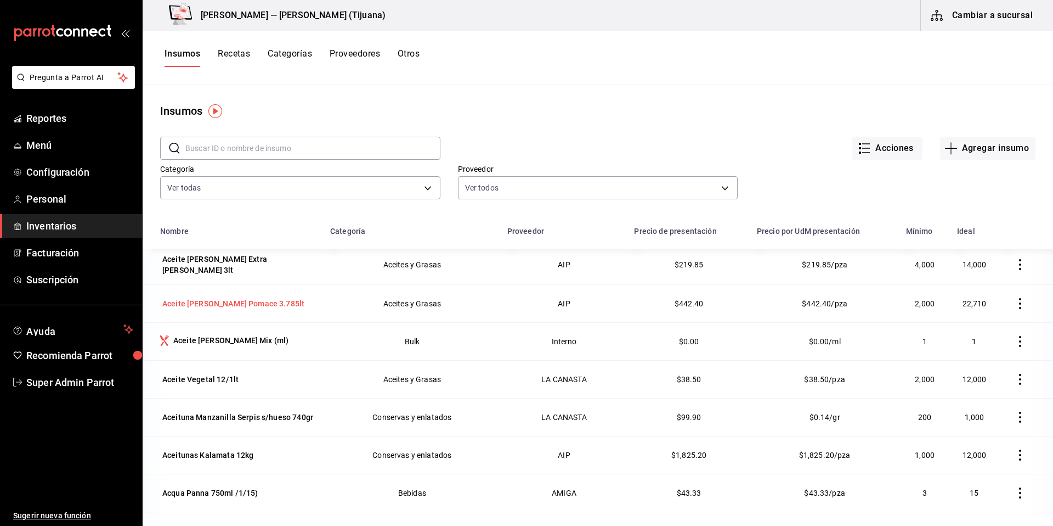
click at [255, 303] on div "Aceite De Oliva Pomace 3.785lt" at bounding box center [233, 303] width 142 height 11
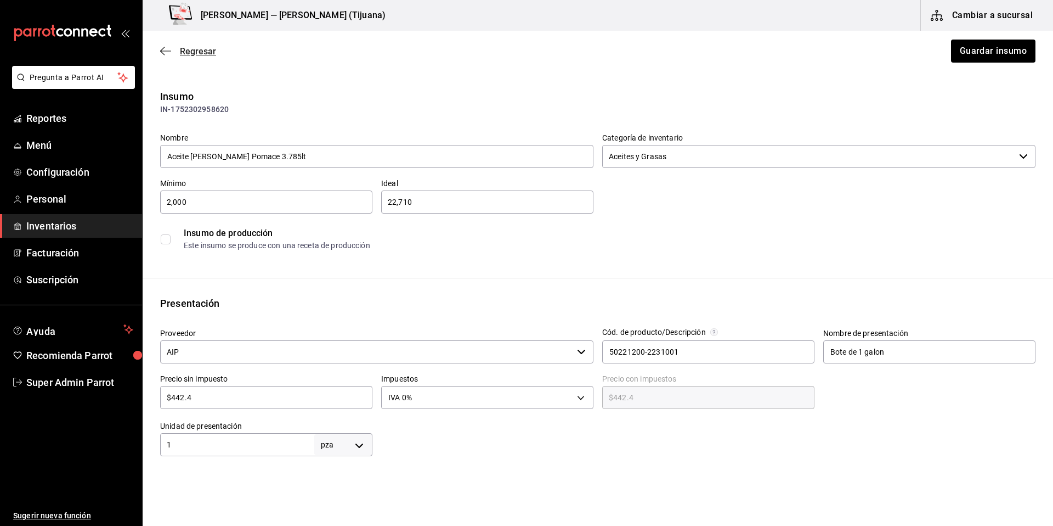
click at [172, 53] on span "Regresar" at bounding box center [188, 51] width 56 height 10
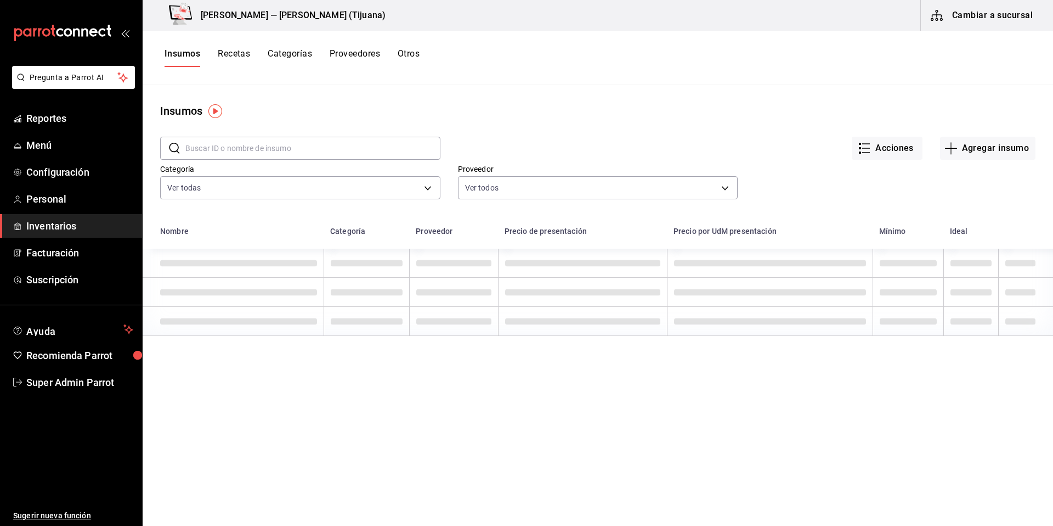
click at [96, 382] on span "Super Admin Parrot" at bounding box center [79, 382] width 107 height 15
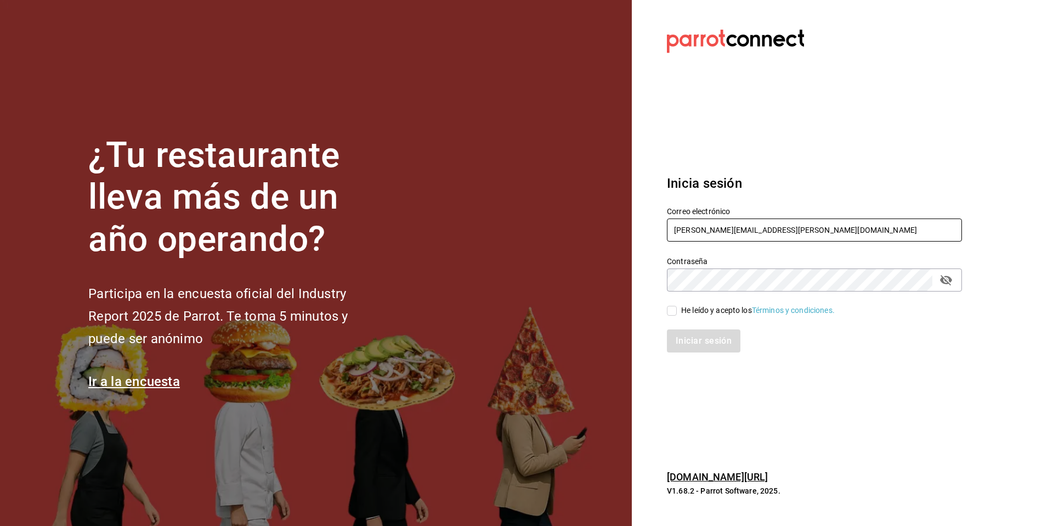
drag, startPoint x: 757, startPoint y: 233, endPoint x: 662, endPoint y: 215, distance: 96.1
click at [662, 215] on div "Correo electrónico cafasso@juarez.com" at bounding box center [808, 218] width 308 height 50
type input "p"
click at [776, 233] on input "text" at bounding box center [814, 229] width 295 height 23
paste input "multiuser@panmalo.com"
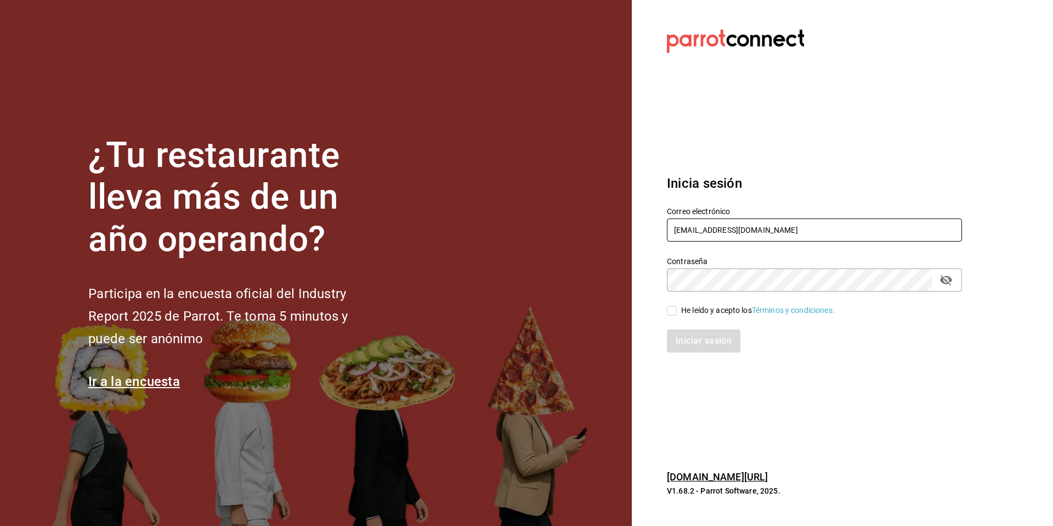
type input "multiuser@panmalo.com"
click at [699, 312] on div "He leído y acepto los Términos y condiciones." at bounding box center [758, 311] width 154 height 12
click at [677, 312] on input "He leído y acepto los Términos y condiciones." at bounding box center [672, 311] width 10 height 10
checkbox input "true"
click at [712, 339] on button "Iniciar sesión" at bounding box center [704, 340] width 75 height 23
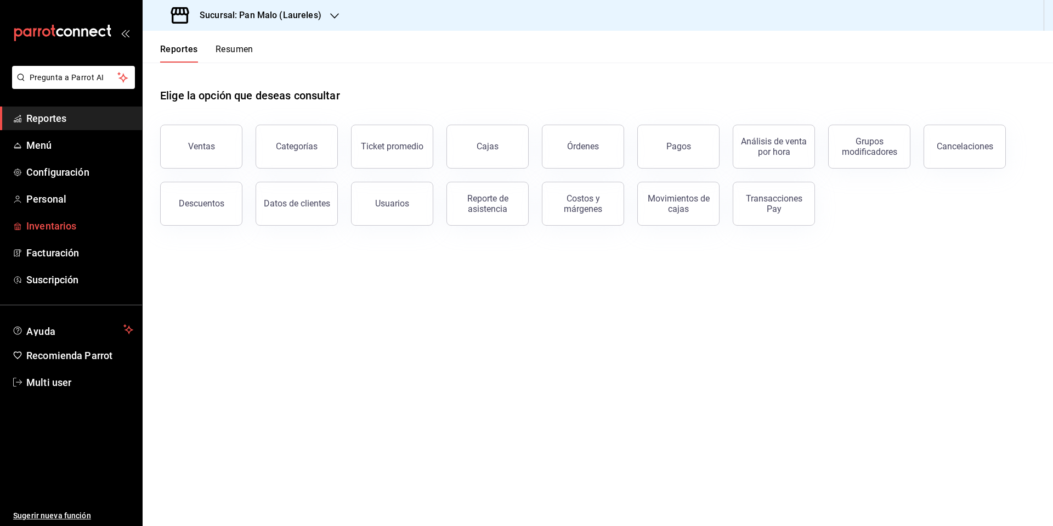
click at [50, 232] on span "Inventarios" at bounding box center [79, 225] width 107 height 15
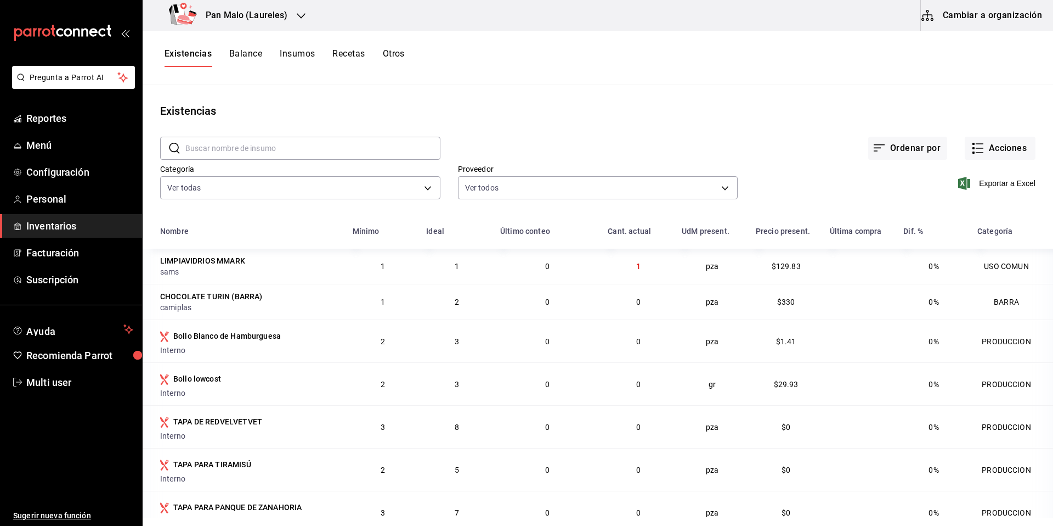
click at [1001, 22] on button "Cambiar a organización" at bounding box center [982, 15] width 123 height 31
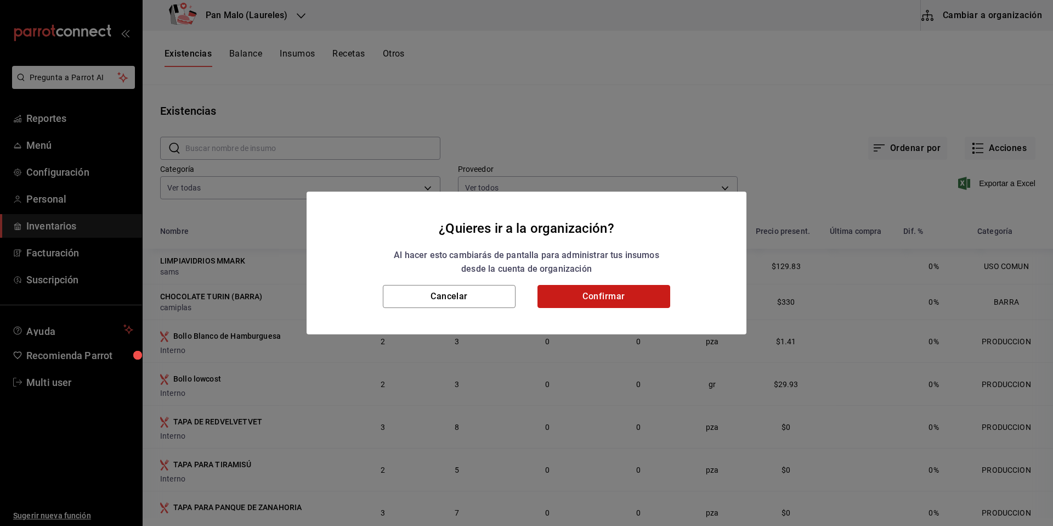
click at [613, 290] on button "Confirmar" at bounding box center [604, 296] width 133 height 23
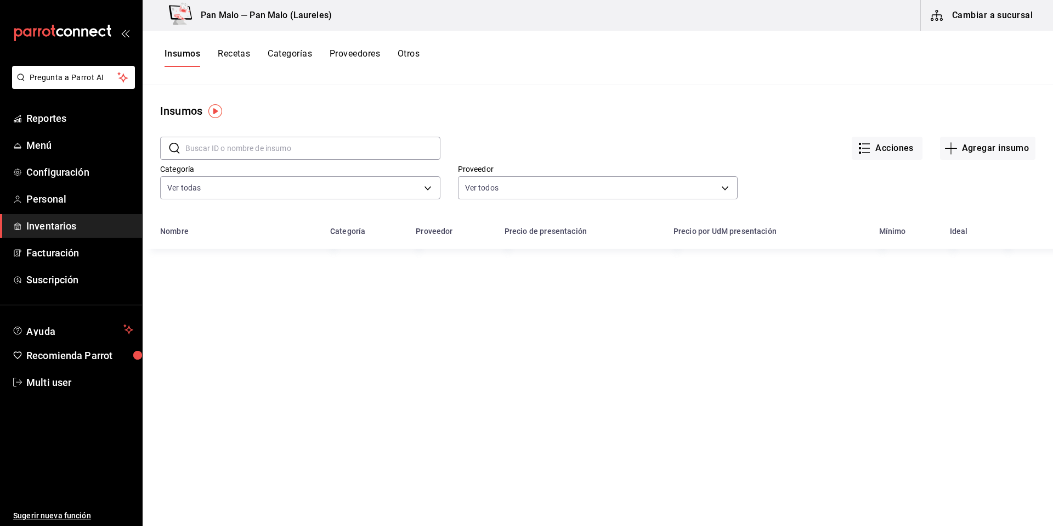
click at [376, 62] on button "Proveedores" at bounding box center [355, 57] width 50 height 19
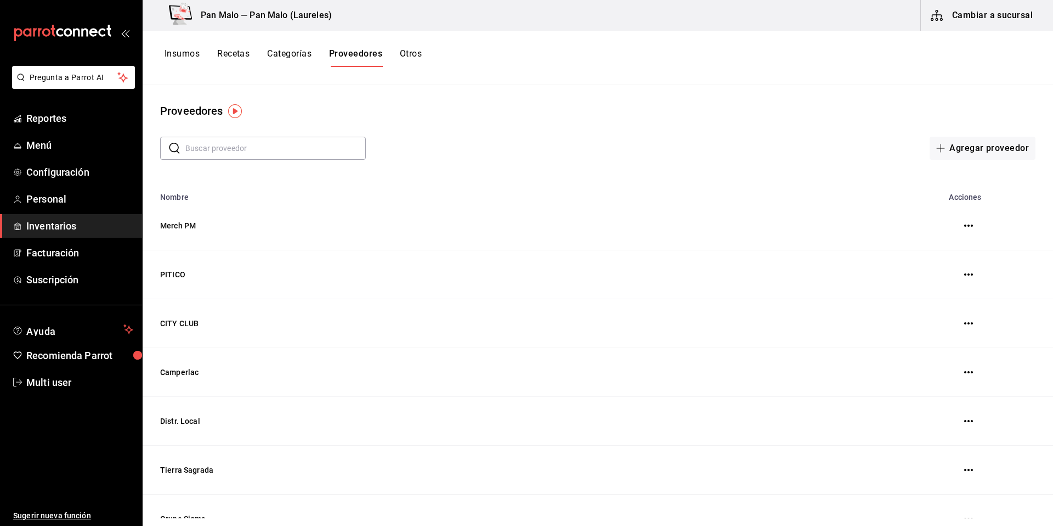
click at [257, 153] on input "text" at bounding box center [275, 148] width 181 height 22
type input "wal"
click at [177, 227] on td "walmart" at bounding box center [516, 225] width 746 height 48
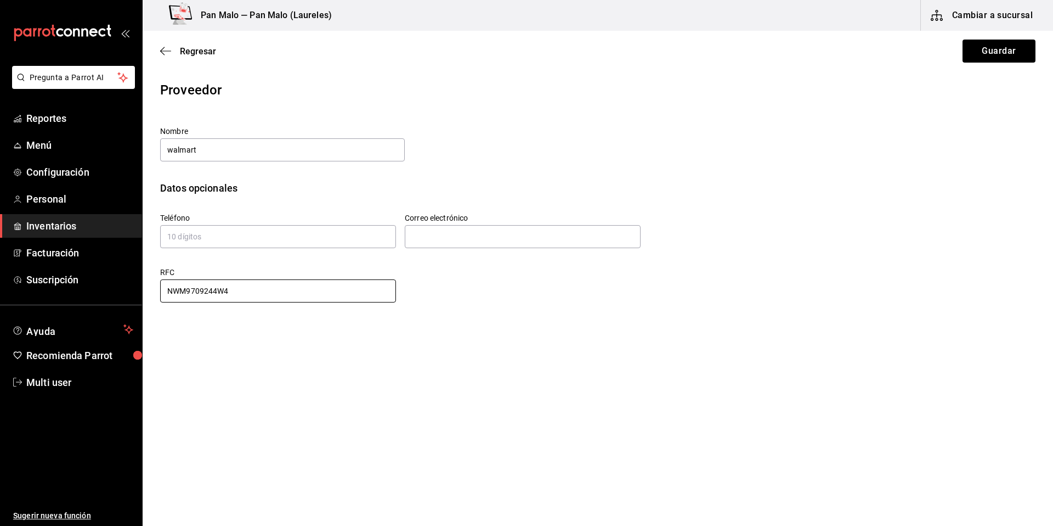
drag, startPoint x: 325, startPoint y: 290, endPoint x: 187, endPoint y: 278, distance: 138.2
click at [187, 278] on div "RFC NWM9709244W4" at bounding box center [278, 285] width 236 height 37
click at [166, 53] on icon "button" at bounding box center [165, 51] width 11 height 10
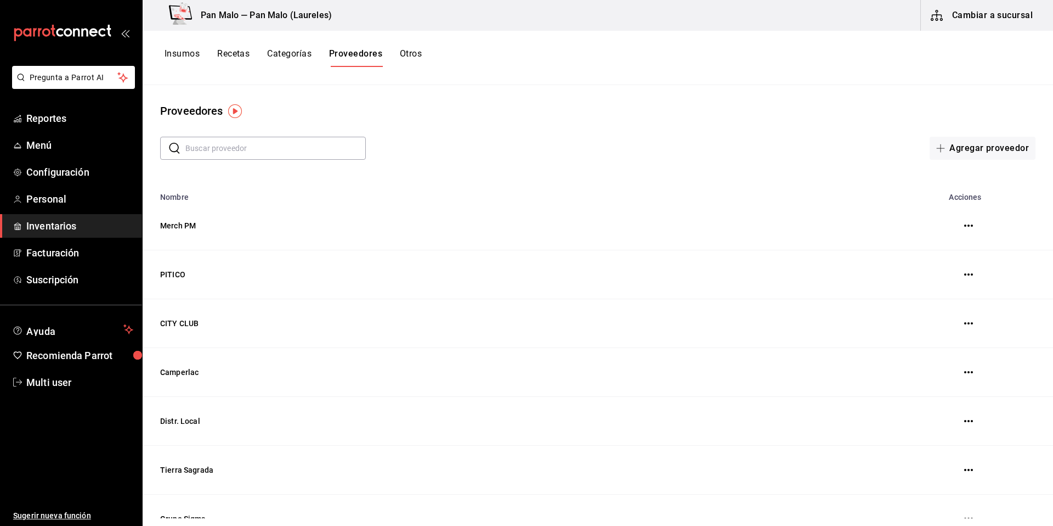
click at [220, 156] on input "text" at bounding box center [275, 148] width 181 height 22
type input "sam"
click at [187, 229] on td "sams" at bounding box center [516, 225] width 746 height 48
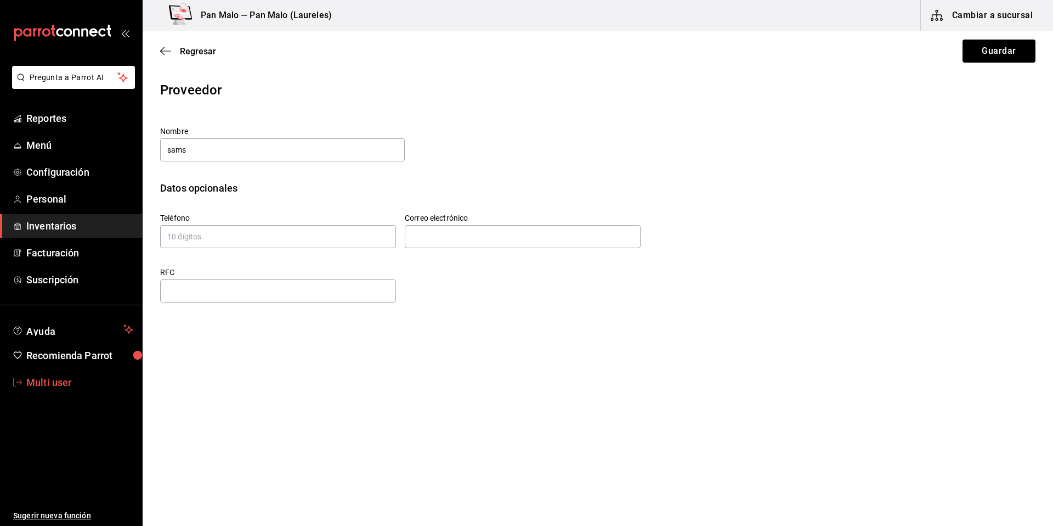
click at [60, 378] on span "Multi user" at bounding box center [79, 382] width 107 height 15
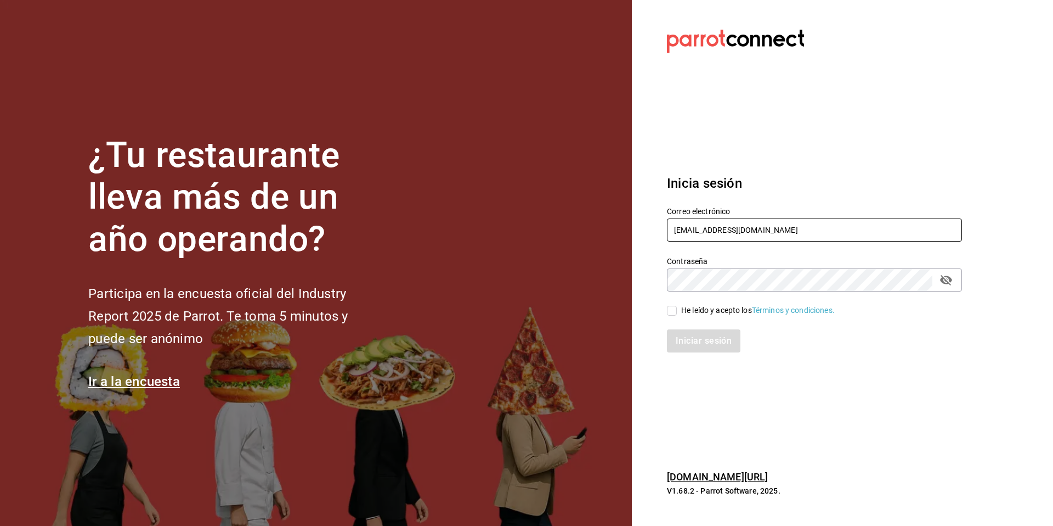
drag, startPoint x: 782, startPoint y: 229, endPoint x: 678, endPoint y: 229, distance: 104.8
click at [678, 229] on input "multiuser@panmalo.com" at bounding box center [814, 229] width 295 height 23
type input "m"
paste input "mariaenchilada@darkkitchen.com"
type input "mariaenchilada@darkkitchen.com"
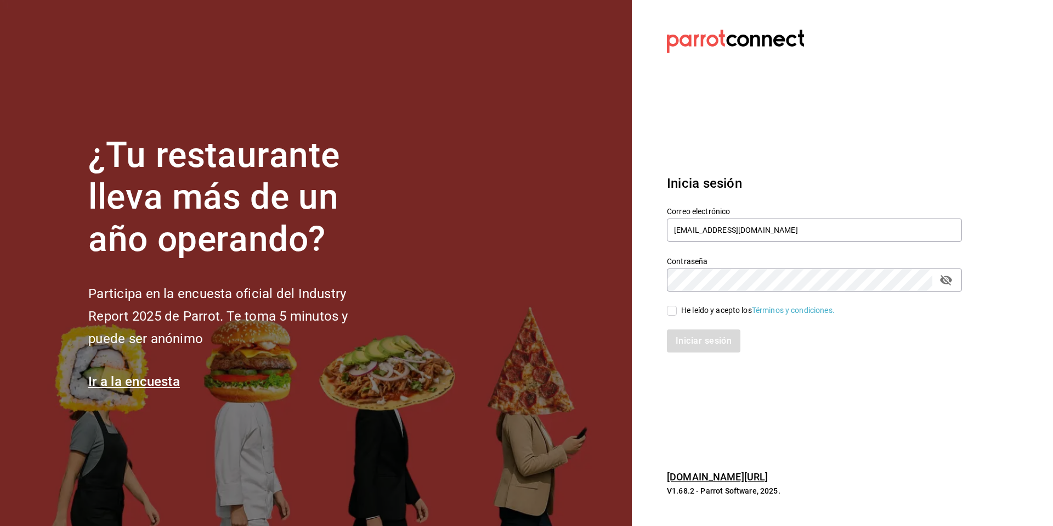
click at [712, 314] on div "He leído y acepto los Términos y condiciones." at bounding box center [758, 311] width 154 height 12
click at [677, 314] on input "He leído y acepto los Términos y condiciones." at bounding box center [672, 311] width 10 height 10
checkbox input "true"
click at [696, 343] on button "Iniciar sesión" at bounding box center [704, 340] width 75 height 23
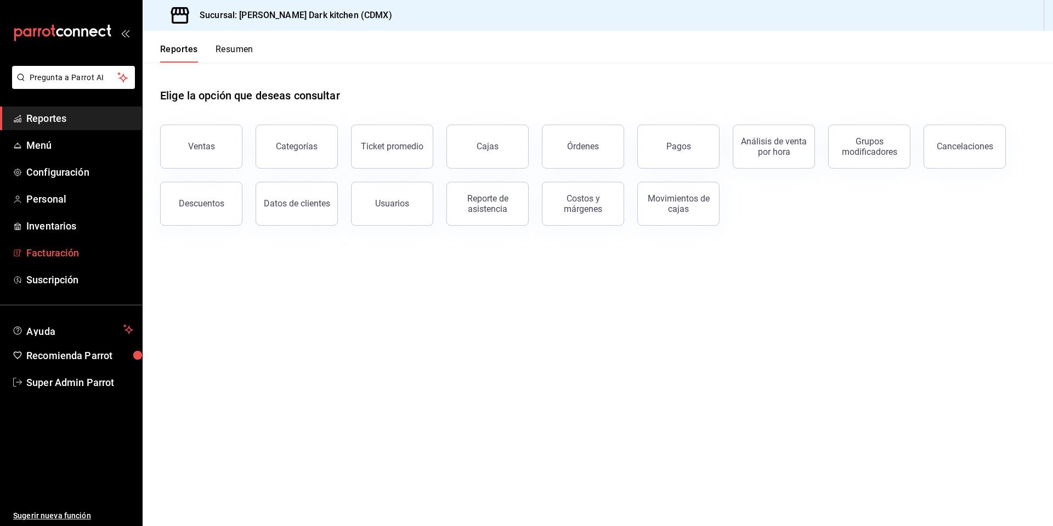
click at [42, 253] on span "Facturación" at bounding box center [79, 252] width 107 height 15
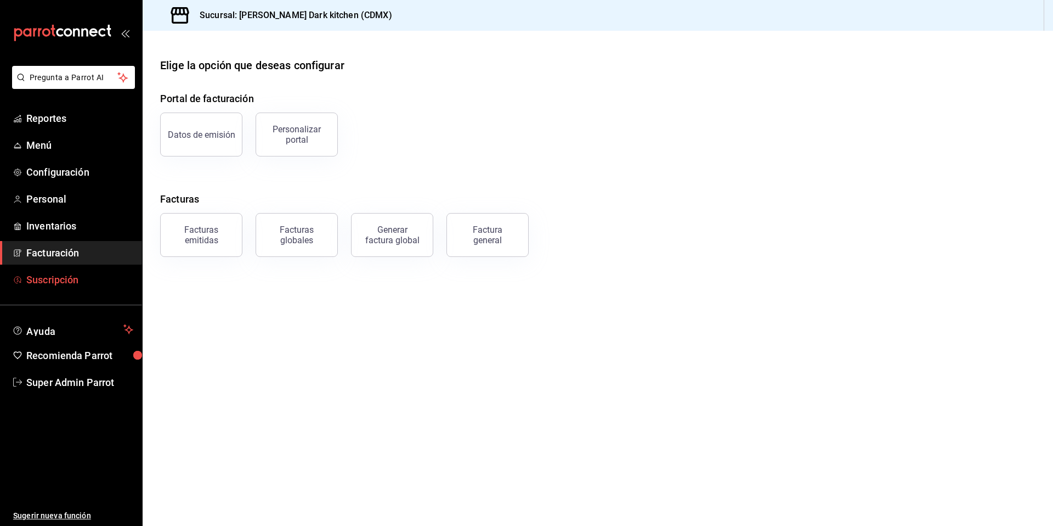
click at [37, 287] on link "Suscripción" at bounding box center [71, 280] width 142 height 24
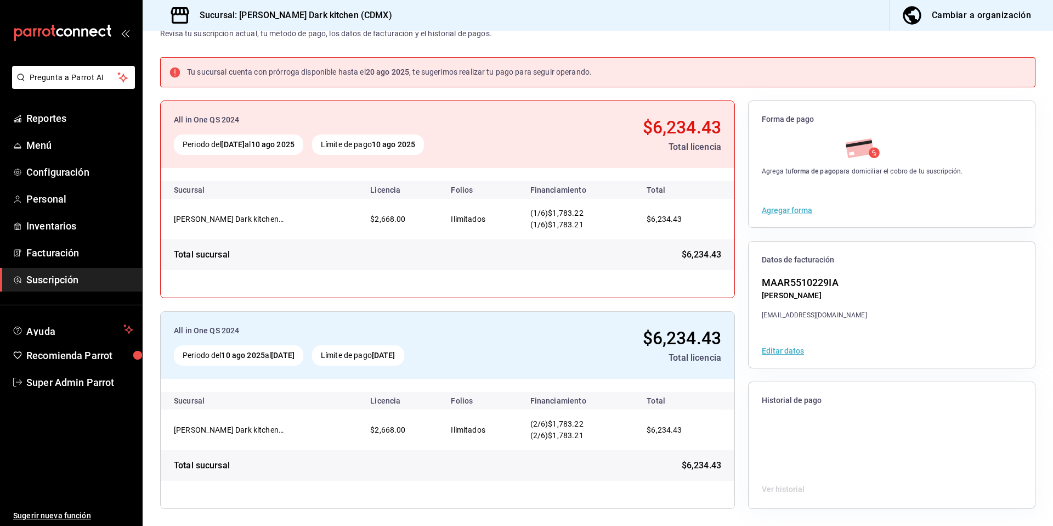
scroll to position [37, 0]
